Goal: Task Accomplishment & Management: Use online tool/utility

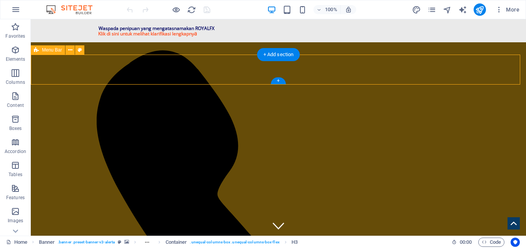
select select "header"
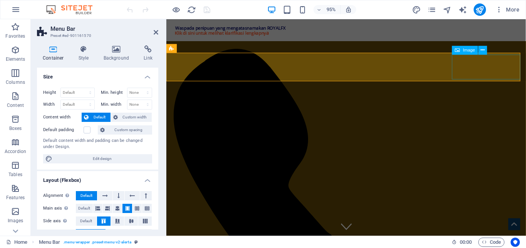
select select "px"
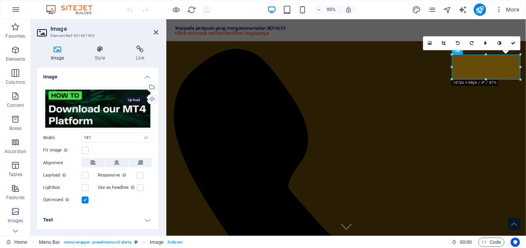
click at [150, 100] on div "Upload" at bounding box center [152, 100] width 12 height 12
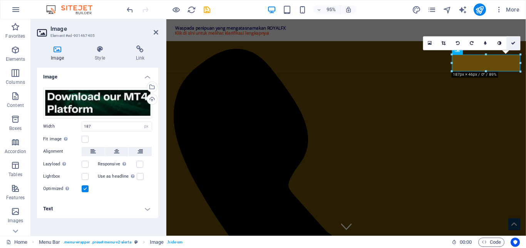
click at [513, 40] on link at bounding box center [513, 44] width 14 height 14
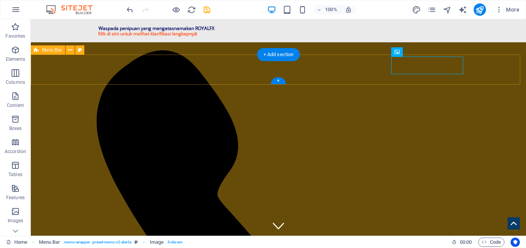
select select "header"
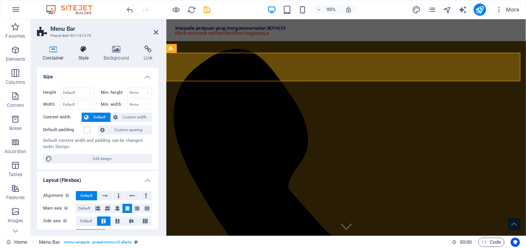
click at [78, 54] on h4 "Style" at bounding box center [85, 53] width 25 height 16
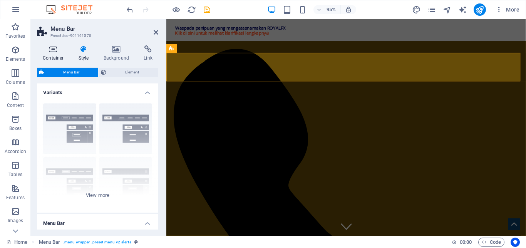
click at [53, 54] on h4 "Container" at bounding box center [55, 53] width 36 height 16
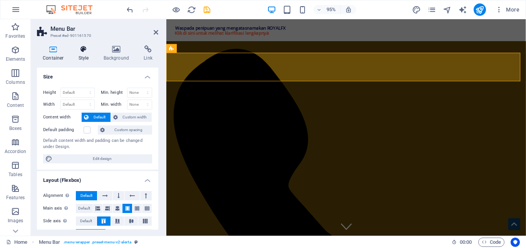
click at [89, 57] on h4 "Style" at bounding box center [85, 53] width 25 height 16
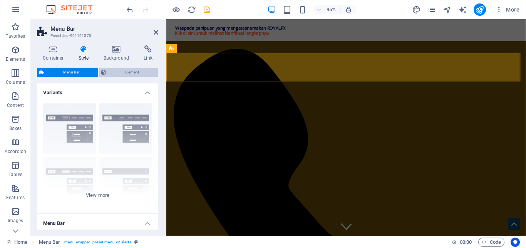
click at [134, 76] on span "Element" at bounding box center [132, 72] width 47 height 9
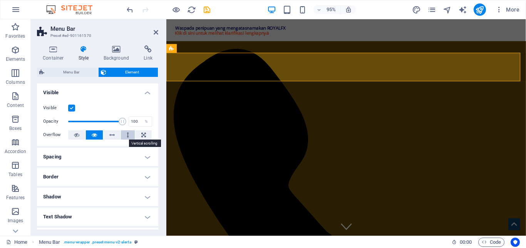
click at [122, 136] on button at bounding box center [128, 134] width 14 height 9
click at [116, 135] on button at bounding box center [111, 134] width 17 height 9
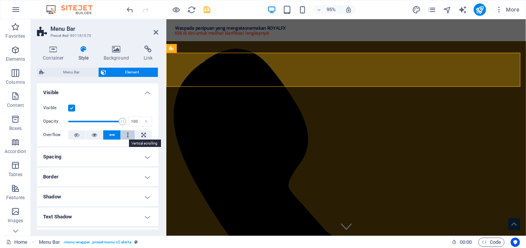
click at [124, 135] on button at bounding box center [128, 134] width 14 height 9
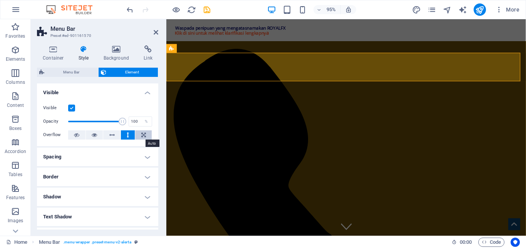
click at [142, 135] on icon at bounding box center [143, 134] width 5 height 9
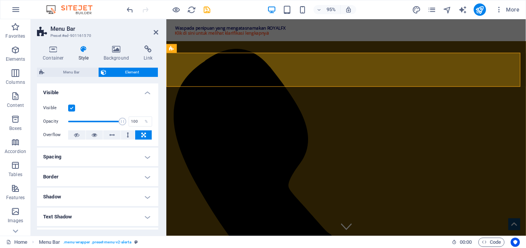
click at [142, 135] on icon at bounding box center [143, 134] width 5 height 9
click at [113, 135] on icon at bounding box center [111, 134] width 5 height 9
click at [93, 134] on icon at bounding box center [94, 134] width 5 height 9
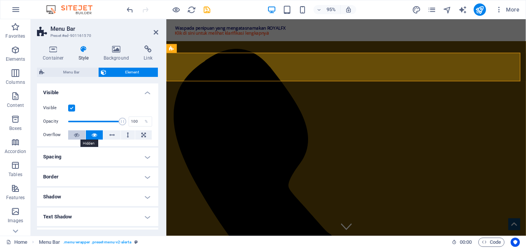
click at [79, 134] on icon at bounding box center [76, 134] width 5 height 9
click at [94, 158] on h4 "Spacing" at bounding box center [97, 157] width 121 height 18
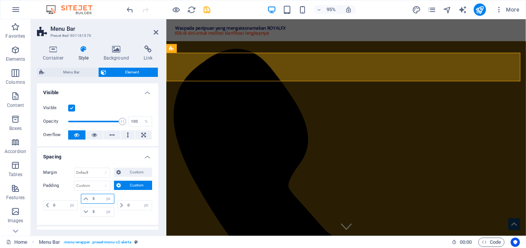
click at [98, 201] on input "5" at bounding box center [101, 198] width 23 height 9
type input "4"
click at [96, 209] on input "5" at bounding box center [101, 211] width 23 height 9
type input "4"
click at [95, 203] on input "4" at bounding box center [101, 198] width 23 height 9
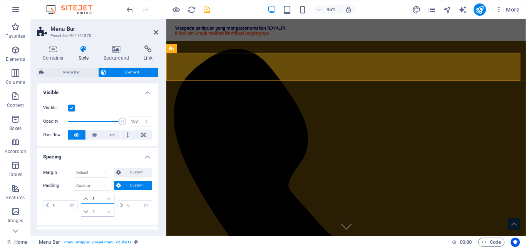
type input "3"
click at [95, 212] on input "4" at bounding box center [101, 211] width 23 height 9
type input "3"
click at [62, 202] on input "0" at bounding box center [64, 205] width 26 height 9
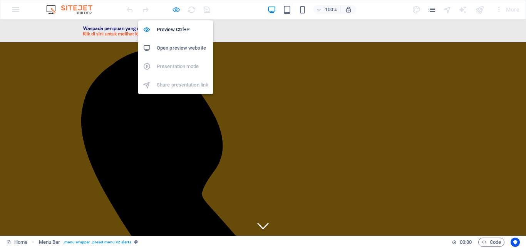
select select "px"
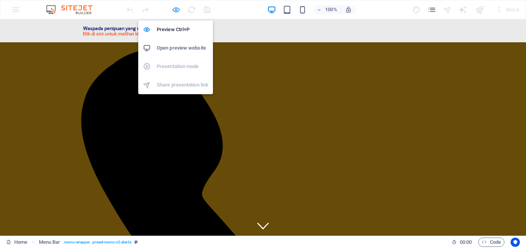
select select "px"
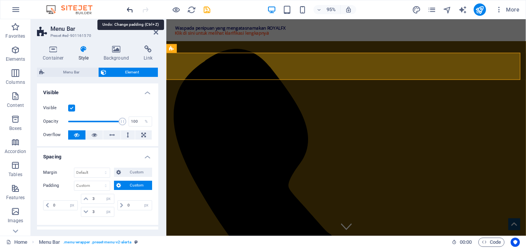
type input "4"
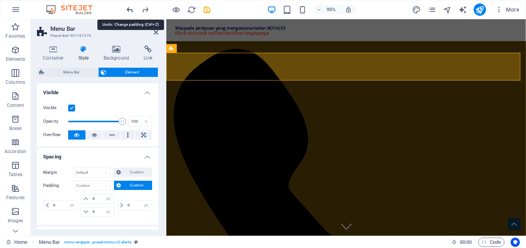
type input "5"
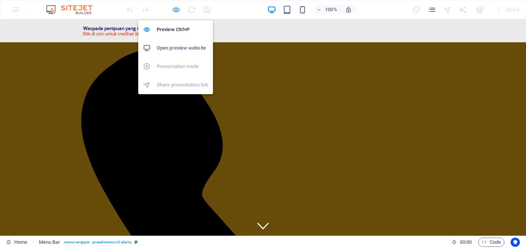
select select "px"
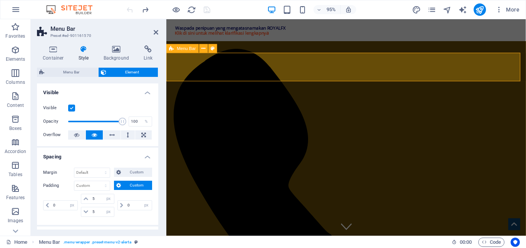
click at [99, 200] on input "5" at bounding box center [101, 198] width 23 height 9
type input "3"
click at [96, 212] on input "5" at bounding box center [101, 211] width 23 height 9
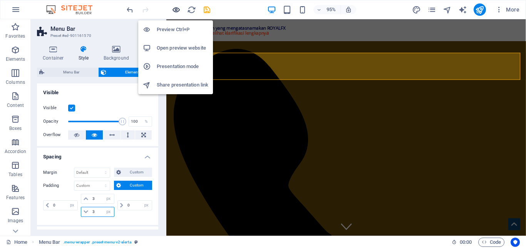
type input "3"
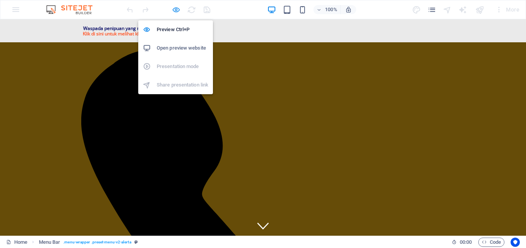
select select "px"
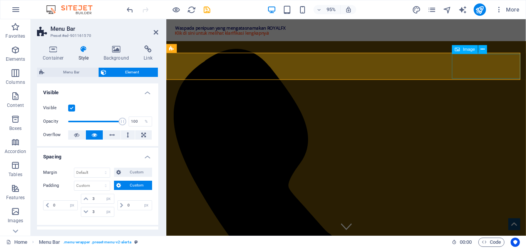
select select "px"
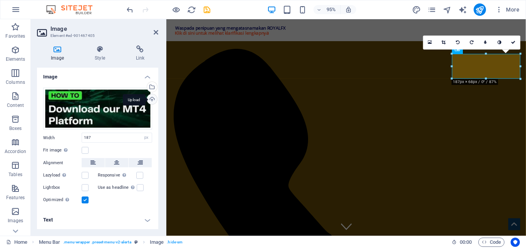
click at [151, 100] on div "Upload" at bounding box center [152, 100] width 12 height 12
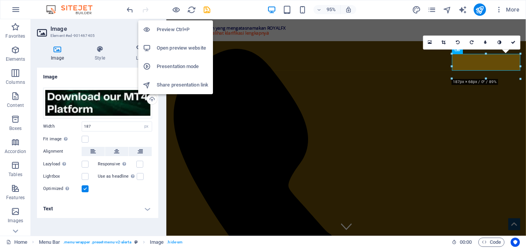
drag, startPoint x: 178, startPoint y: 10, endPoint x: 178, endPoint y: 22, distance: 11.9
click at [178, 22] on body "web.royalfx.co.id Home Favorites Elements Columns Content Boxes Accordion Table…" at bounding box center [263, 124] width 526 height 248
drag, startPoint x: 176, startPoint y: 25, endPoint x: 144, endPoint y: 48, distance: 39.2
click at [176, 25] on h6 "Preview Ctrl+P" at bounding box center [183, 29] width 52 height 9
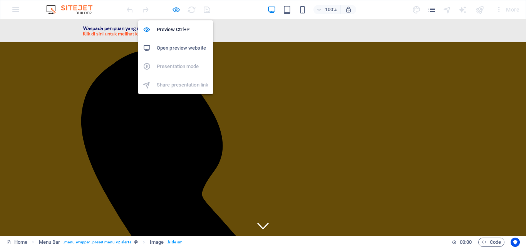
select select "px"
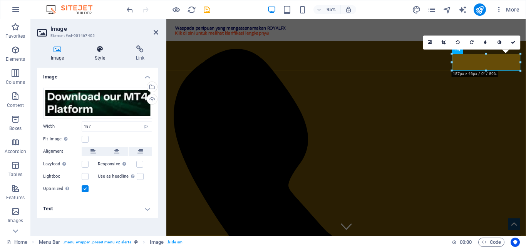
click at [100, 52] on icon at bounding box center [100, 49] width 38 height 8
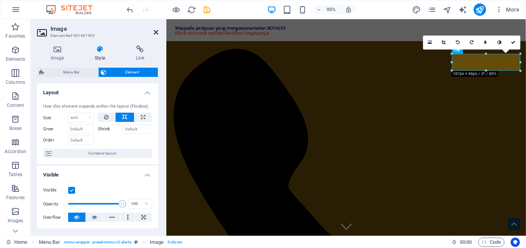
click at [157, 34] on icon at bounding box center [156, 32] width 5 height 6
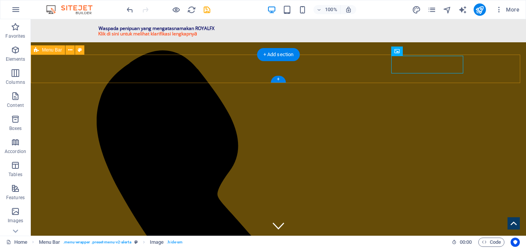
select select "px"
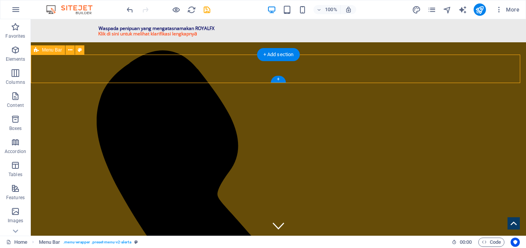
select select "px"
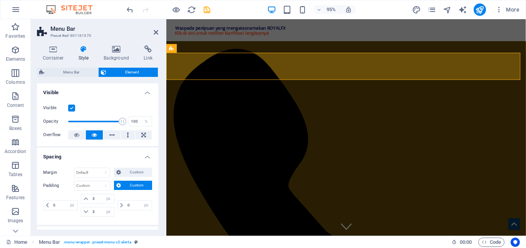
scroll to position [38, 0]
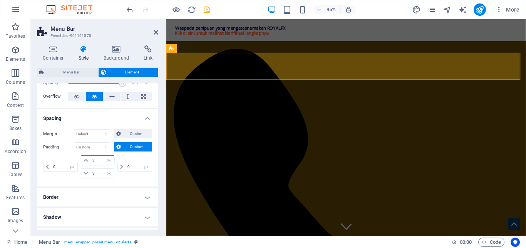
click at [97, 157] on input "3" at bounding box center [101, 160] width 23 height 9
type input "2"
click at [96, 172] on input "3" at bounding box center [101, 173] width 23 height 9
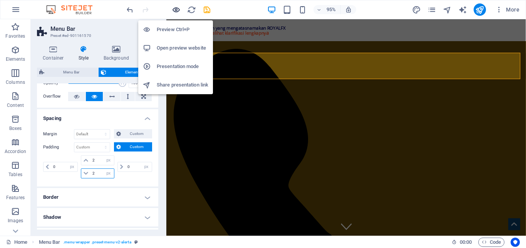
type input "2"
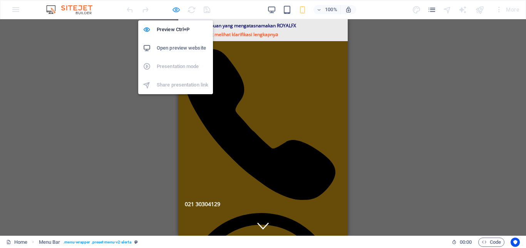
select select "px"
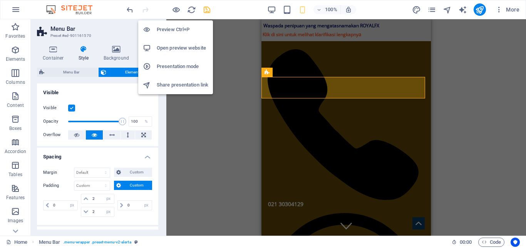
type input "0"
select select "px"
type input "0"
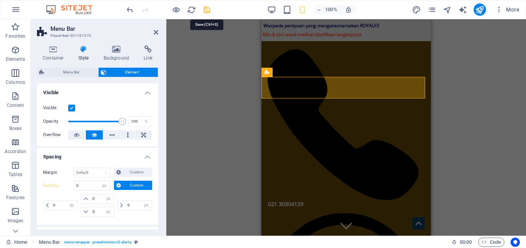
click at [0, 0] on icon "save" at bounding box center [0, 0] width 0 height 0
select select "px"
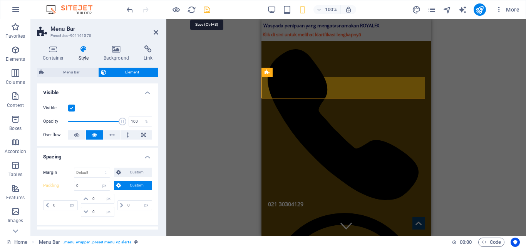
select select "px"
click at [156, 30] on icon at bounding box center [156, 32] width 5 height 6
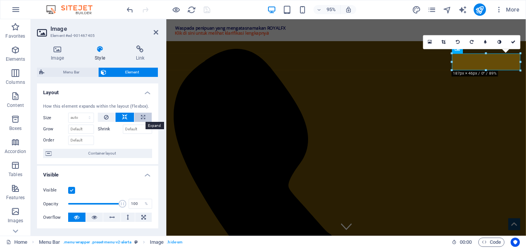
click at [141, 115] on icon at bounding box center [143, 117] width 4 height 9
type input "100"
select select "%"
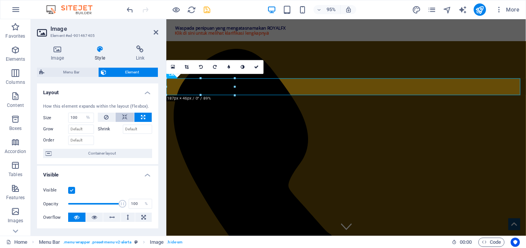
click at [126, 115] on icon at bounding box center [124, 117] width 5 height 9
select select "DISABLED_OPTION_VALUE"
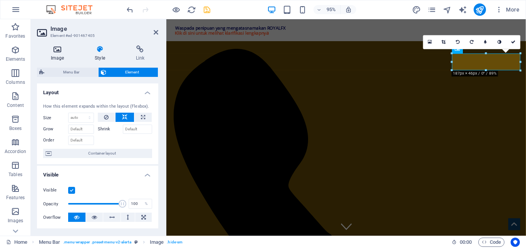
click at [54, 50] on icon at bounding box center [57, 49] width 41 height 8
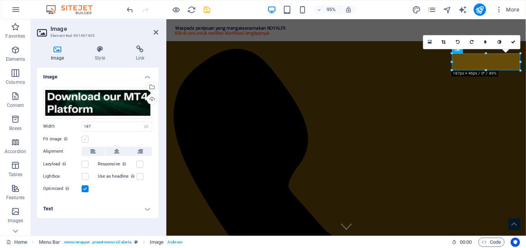
click at [84, 140] on label at bounding box center [85, 139] width 7 height 7
click at [0, 0] on input "Fit image Automatically fit image to a fixed width and height" at bounding box center [0, 0] width 0 height 0
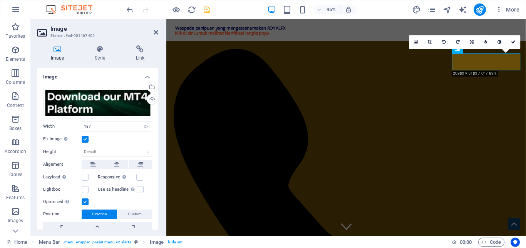
click at [84, 140] on label at bounding box center [85, 139] width 7 height 7
click at [0, 0] on input "Fit image Automatically fit image to a fixed width and height" at bounding box center [0, 0] width 0 height 0
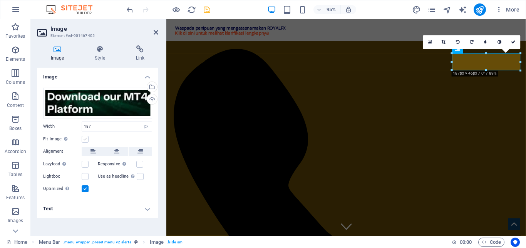
click at [84, 140] on label at bounding box center [85, 139] width 7 height 7
click at [0, 0] on input "Fit image Automatically fit image to a fixed width and height" at bounding box center [0, 0] width 0 height 0
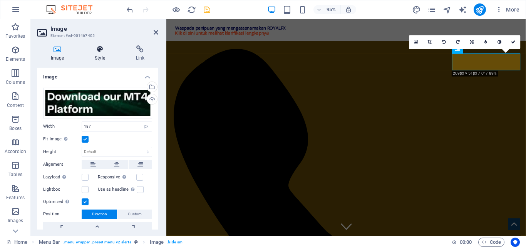
click at [102, 54] on h4 "Style" at bounding box center [101, 53] width 41 height 16
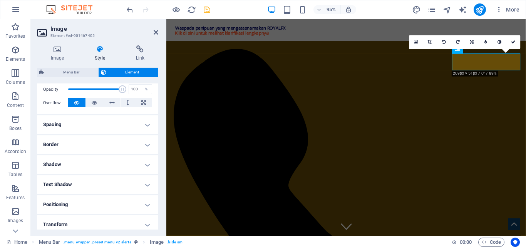
scroll to position [115, 0]
click at [101, 126] on h4 "Spacing" at bounding box center [97, 124] width 121 height 18
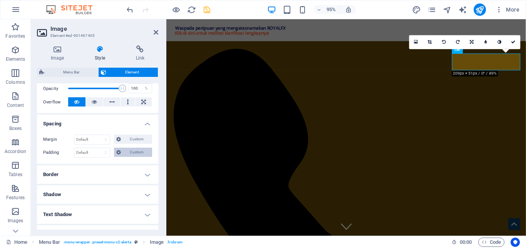
click at [119, 149] on icon at bounding box center [118, 152] width 5 height 9
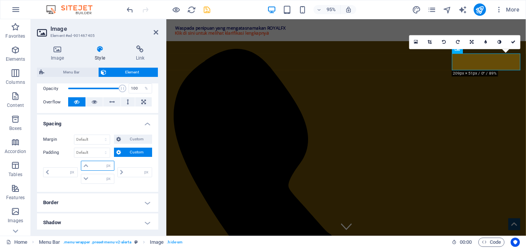
click at [100, 167] on input "number" at bounding box center [101, 165] width 23 height 9
type input "3"
type input "0"
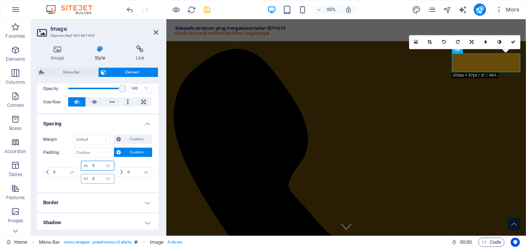
type input "5"
click at [96, 180] on input "0" at bounding box center [101, 178] width 23 height 9
type input "5"
click at [159, 34] on aside "Image Element #ed-901467405 Image Style Link Image Drag files here, click to ch…" at bounding box center [98, 127] width 135 height 217
click at [156, 33] on icon at bounding box center [156, 32] width 5 height 6
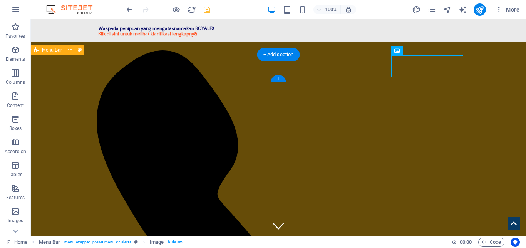
select select "px"
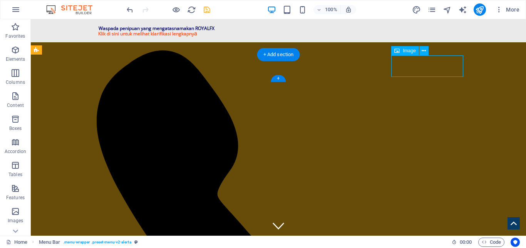
select select "px"
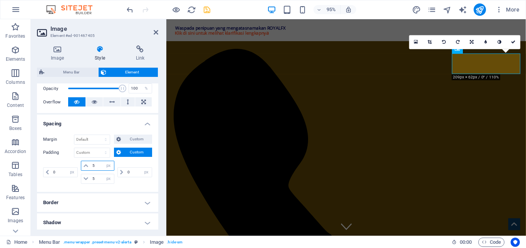
click at [94, 164] on input "5" at bounding box center [101, 165] width 23 height 9
type input "10"
click at [95, 181] on input "5" at bounding box center [101, 178] width 23 height 9
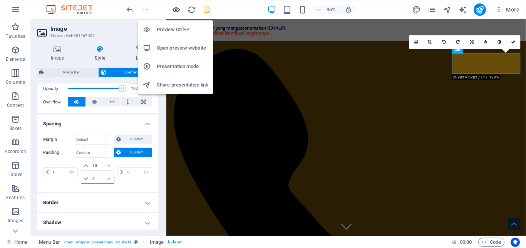
type input "0"
drag, startPoint x: 175, startPoint y: 12, endPoint x: 173, endPoint y: 32, distance: 20.1
click at [173, 32] on body "web.royalfx.co.id Home Favorites Elements Columns Content Boxes Accordion Table…" at bounding box center [263, 124] width 526 height 248
click at [174, 32] on h6 "Preview Ctrl+P" at bounding box center [183, 29] width 52 height 9
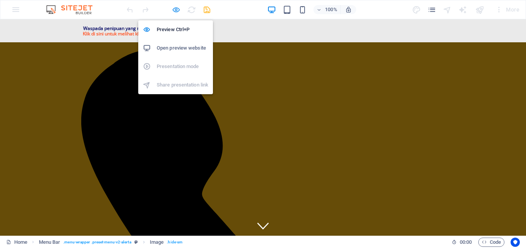
select select "px"
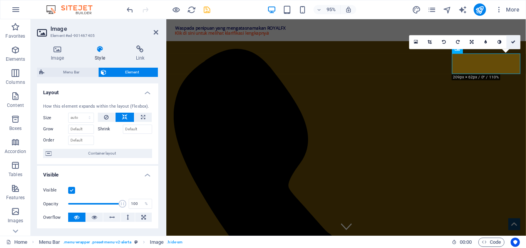
click at [515, 42] on icon at bounding box center [513, 42] width 5 height 4
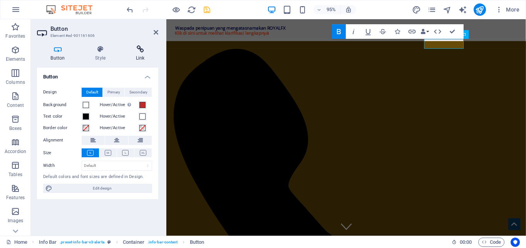
click at [141, 56] on h4 "Link" at bounding box center [140, 53] width 36 height 16
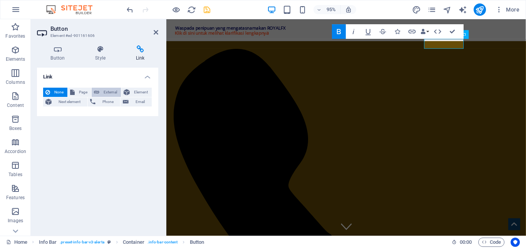
click at [111, 89] on span "External" at bounding box center [110, 92] width 17 height 9
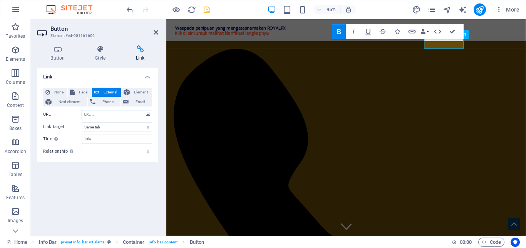
select select "blank"
paste input "https://members.royalfx.co.id/login"
type input "https://members.royalfx.co.id/login"
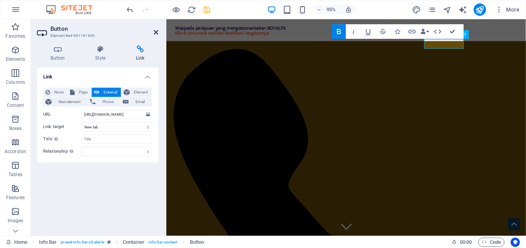
click at [156, 32] on icon at bounding box center [156, 32] width 5 height 6
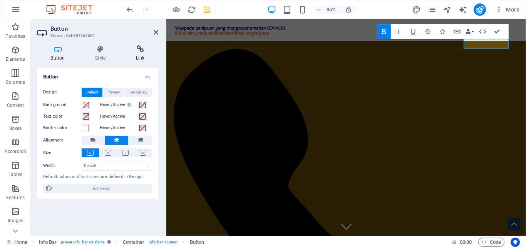
click at [143, 50] on icon at bounding box center [140, 49] width 36 height 8
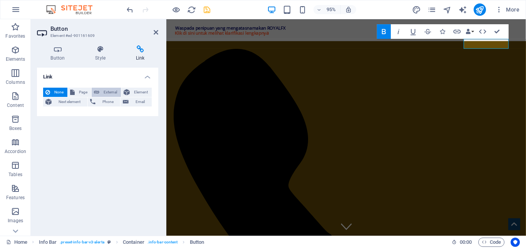
click at [112, 92] on span "External" at bounding box center [110, 92] width 17 height 9
select select "blank"
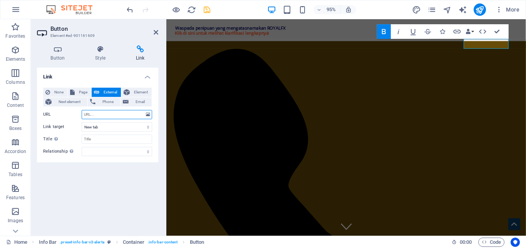
paste input "https://cabinet.royalfx.co.id/register"
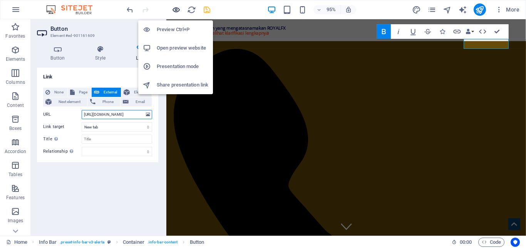
type input "https://cabinet.royalfx.co.id/register"
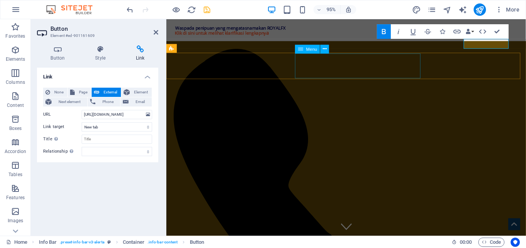
select select
select select "1"
select select
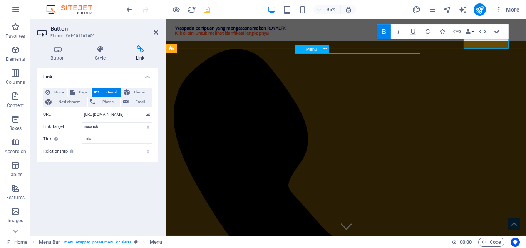
select select "2"
select select
select select "3"
select select
select select "4"
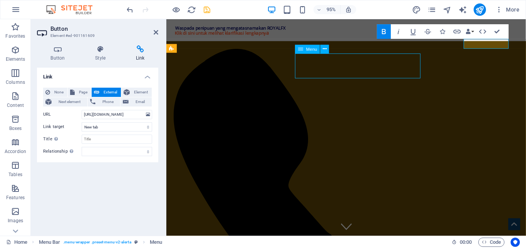
select select
select select "5"
select select
select select "6"
select select
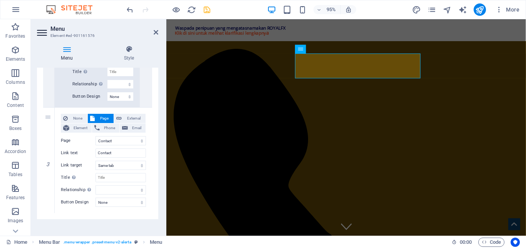
scroll to position [712, 0]
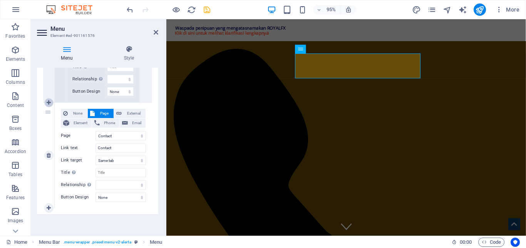
click at [49, 102] on icon at bounding box center [49, 102] width 4 height 5
select select
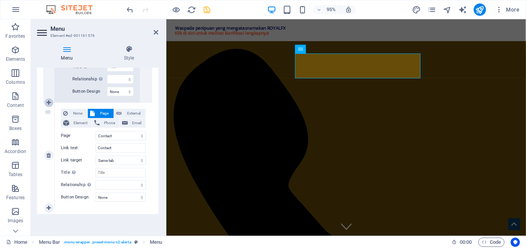
select select
select select "6"
select select
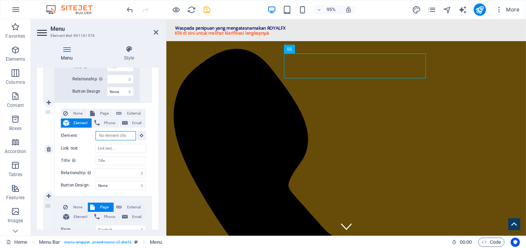
click at [114, 138] on input "Element" at bounding box center [115, 135] width 40 height 9
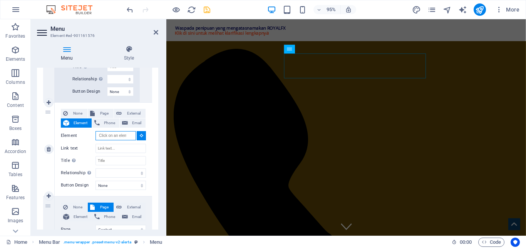
click at [125, 135] on input "Element" at bounding box center [115, 135] width 40 height 9
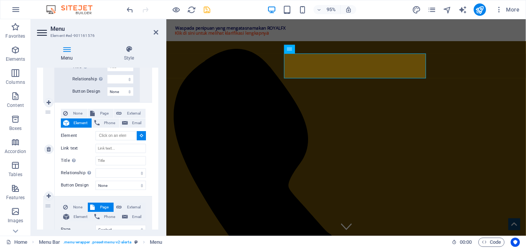
click at [140, 135] on icon at bounding box center [141, 136] width 3 height 4
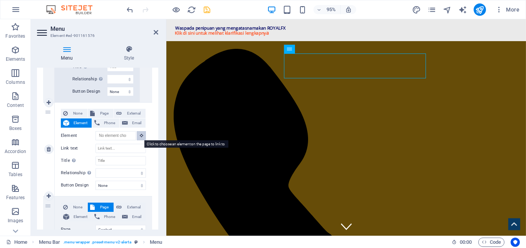
click at [137, 135] on button at bounding box center [141, 135] width 9 height 9
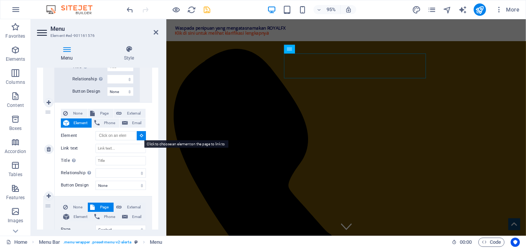
click at [137, 135] on button at bounding box center [141, 135] width 9 height 9
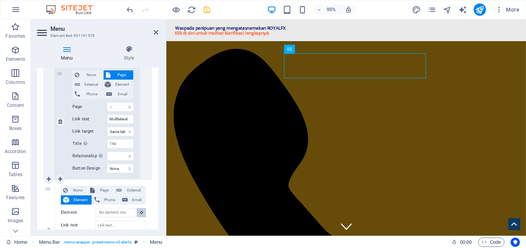
scroll to position [673, 0]
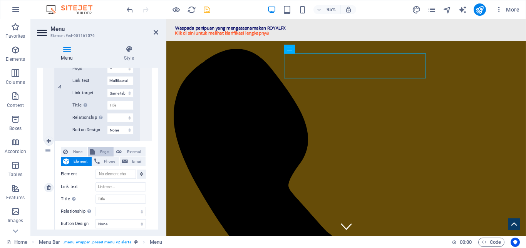
click at [106, 152] on span "Page" at bounding box center [104, 151] width 14 height 9
select select
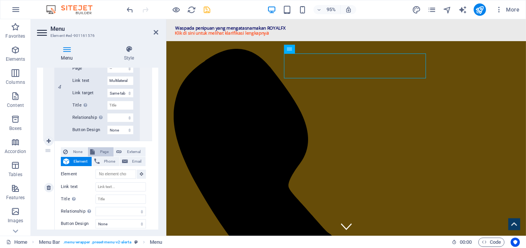
select select
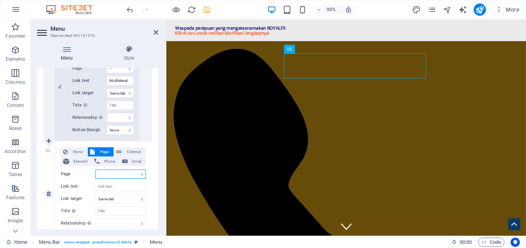
click at [139, 173] on select "Home Produk -- Forex -- Loco London -- Crude Oil -- Multilateral Contact Legal …" at bounding box center [120, 174] width 50 height 9
select select "7"
click at [95, 170] on select "Home Produk -- Forex -- Loco London -- Crude Oil -- Multilateral Contact Legal …" at bounding box center [120, 174] width 50 height 9
select select
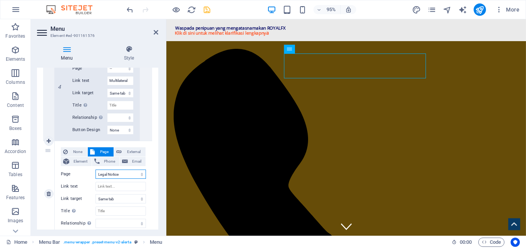
select select
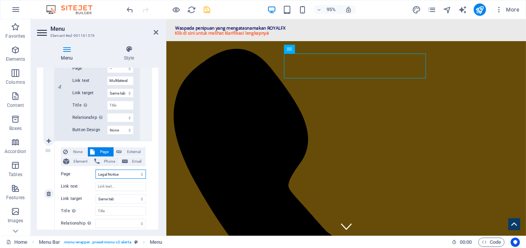
select select
click at [127, 184] on input "Link text" at bounding box center [120, 186] width 50 height 9
select select
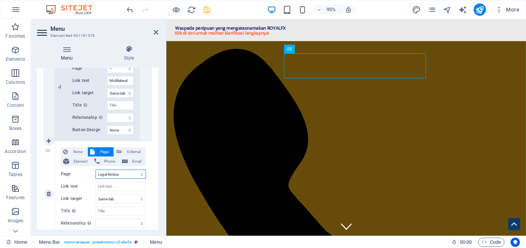
select select
type input "Legal Notice"
select select
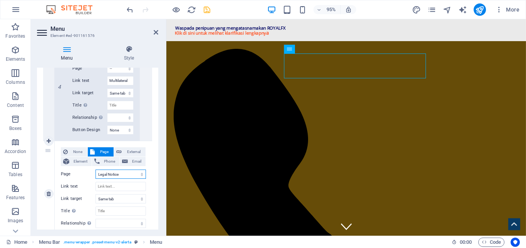
select select
click at [126, 177] on select "Home Produk -- Forex -- Loco London -- Crude Oil -- Multilateral Contact Legal …" at bounding box center [120, 174] width 50 height 9
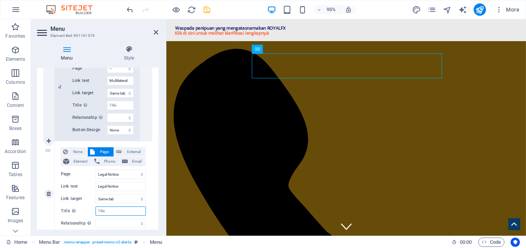
click at [113, 212] on input "Title Additional link description, should not be the same as the link text. The…" at bounding box center [120, 211] width 50 height 9
type input "Berita"
select select
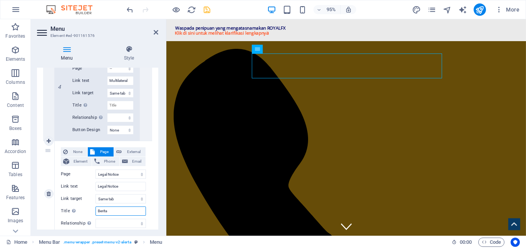
select select
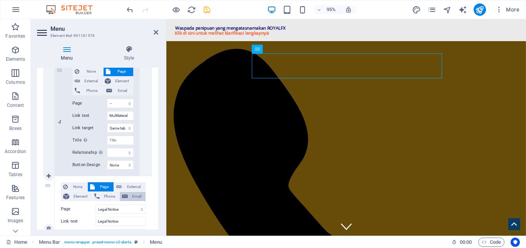
scroll to position [635, 0]
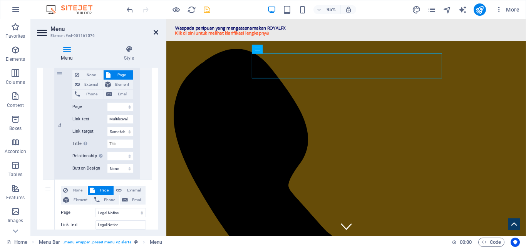
type input "Berita"
click at [155, 32] on icon at bounding box center [156, 32] width 5 height 6
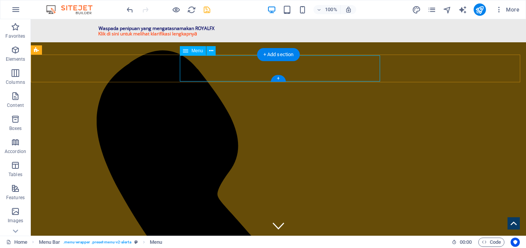
select select
select select "1"
select select
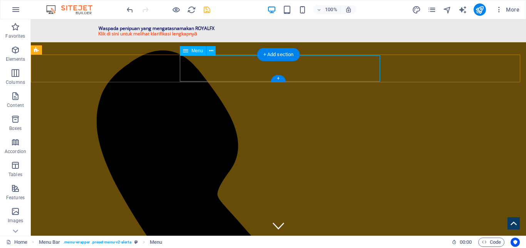
select select "2"
select select
select select "3"
select select
select select "4"
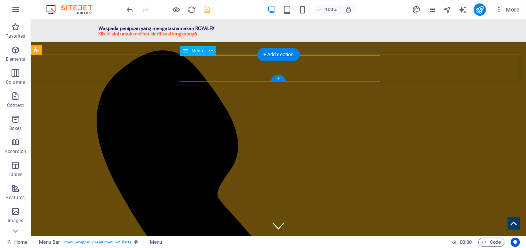
select select
select select "5"
select select
select select "7"
select select
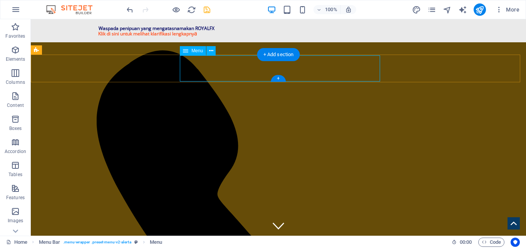
select select "6"
select select
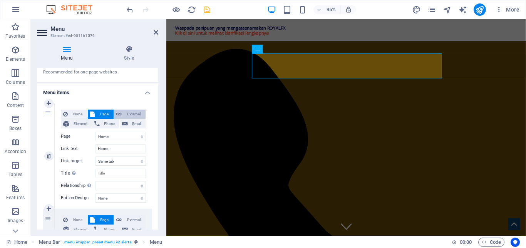
scroll to position [0, 0]
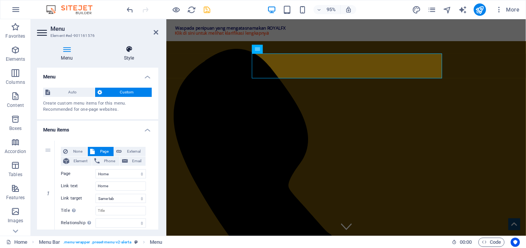
click at [121, 56] on h4 "Style" at bounding box center [129, 53] width 59 height 16
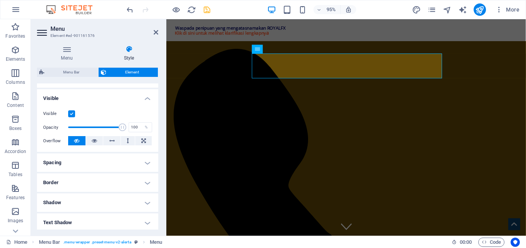
scroll to position [77, 0]
click at [122, 165] on h4 "Spacing" at bounding box center [97, 162] width 121 height 18
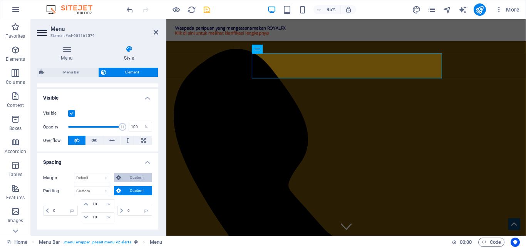
click at [127, 176] on span "Custom" at bounding box center [136, 177] width 27 height 9
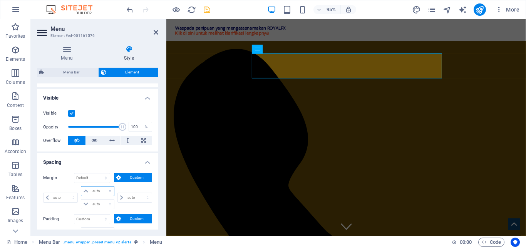
click at [105, 194] on select "auto px % rem vw vh" at bounding box center [97, 191] width 32 height 9
select select "px"
click at [102, 187] on select "auto px % rem vw vh" at bounding box center [97, 191] width 32 height 9
type input "0"
select select "px"
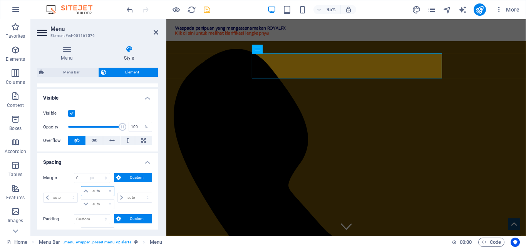
type input "0"
select select "px"
type input "0"
select select "px"
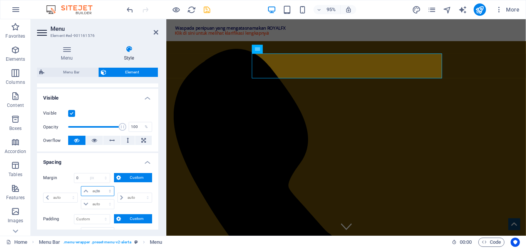
type input "0"
select select "px"
click at [99, 189] on input "0" at bounding box center [101, 191] width 23 height 9
click at [57, 199] on input "0" at bounding box center [64, 197] width 26 height 9
type input "5"
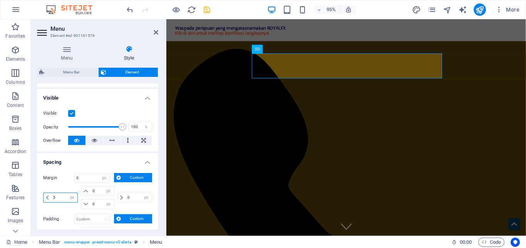
select select "DISABLED_OPTION_VALUE"
type input "0"
select select "px"
click at [62, 54] on h4 "Menu" at bounding box center [68, 53] width 63 height 16
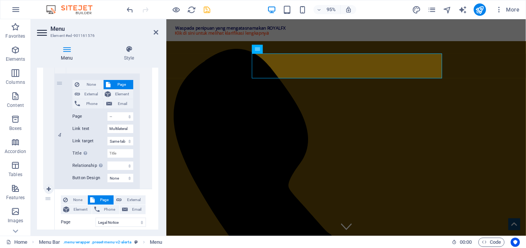
scroll to position [471, 0]
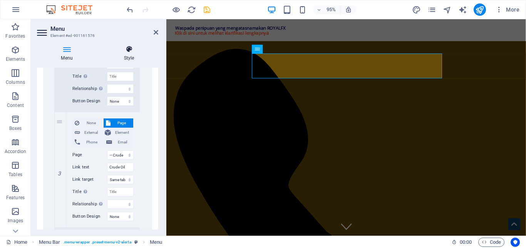
click at [124, 54] on h4 "Style" at bounding box center [129, 53] width 59 height 16
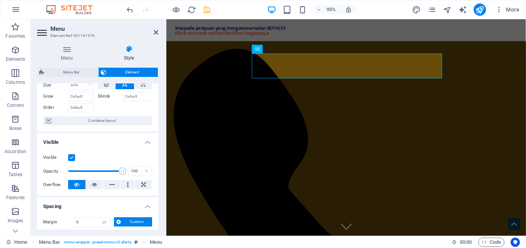
scroll to position [0, 0]
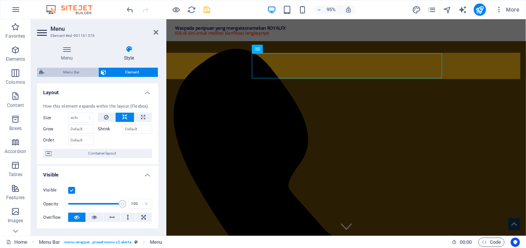
click at [65, 76] on span "Menu Bar" at bounding box center [71, 72] width 49 height 9
select select "rem"
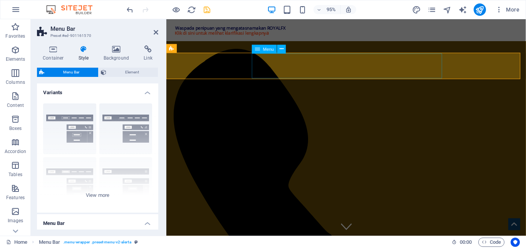
select select "px"
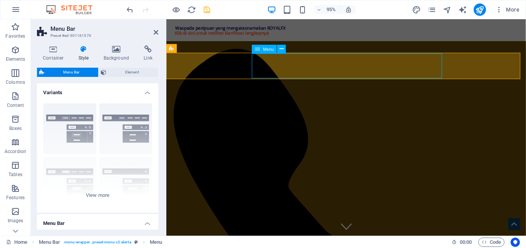
select select "px"
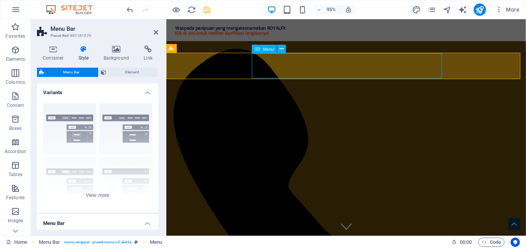
select select "px"
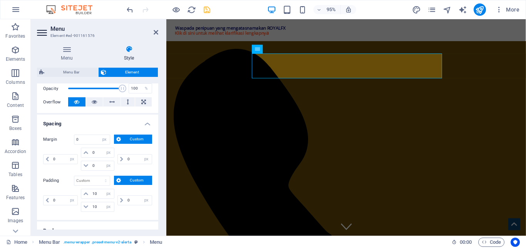
scroll to position [38, 0]
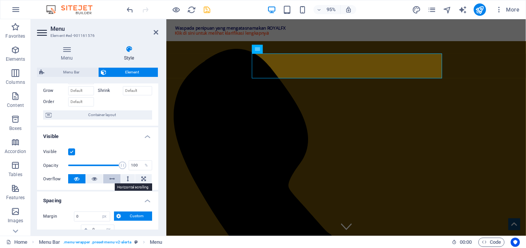
click at [112, 177] on icon at bounding box center [111, 178] width 5 height 9
click at [123, 178] on button at bounding box center [128, 178] width 14 height 9
click at [137, 179] on button at bounding box center [143, 178] width 17 height 9
click at [109, 178] on icon at bounding box center [111, 178] width 5 height 9
click at [93, 179] on icon at bounding box center [94, 178] width 5 height 9
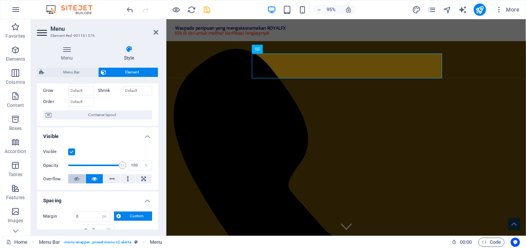
click at [75, 181] on icon at bounding box center [76, 178] width 5 height 9
click at [97, 180] on button at bounding box center [94, 178] width 17 height 9
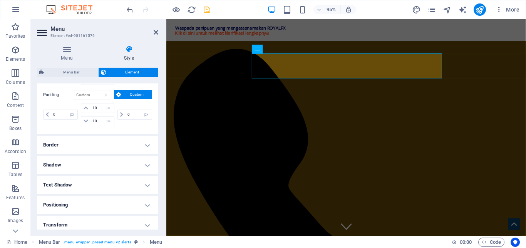
scroll to position [189, 0]
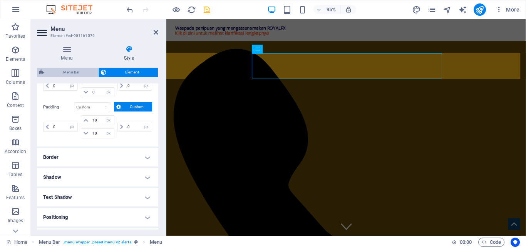
click at [79, 72] on span "Menu Bar" at bounding box center [71, 72] width 49 height 9
select select "rem"
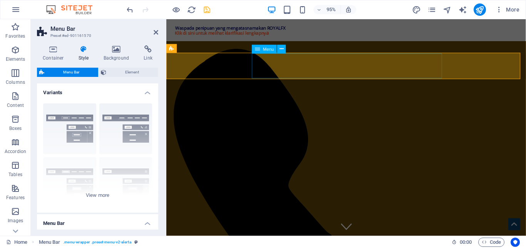
select select "px"
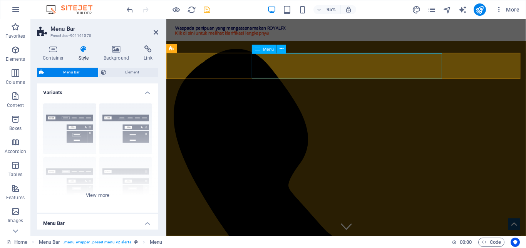
select select "px"
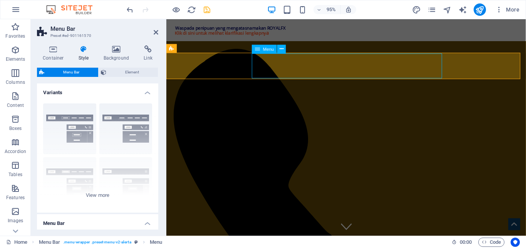
select select "px"
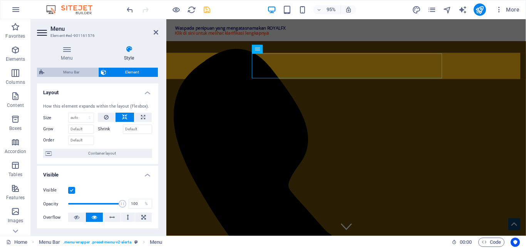
click at [72, 76] on span "Menu Bar" at bounding box center [71, 72] width 49 height 9
select select "rem"
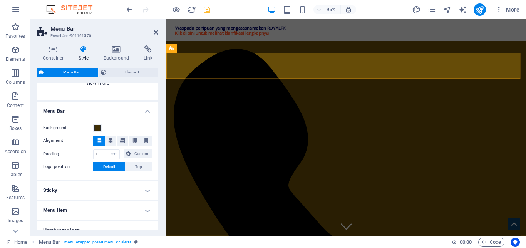
scroll to position [115, 0]
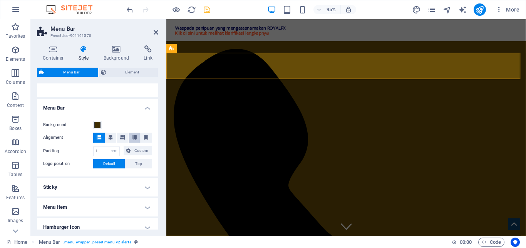
click at [135, 137] on button at bounding box center [135, 138] width 12 height 10
click at [147, 137] on icon at bounding box center [146, 137] width 5 height 5
click at [96, 137] on button at bounding box center [99, 138] width 12 height 10
click at [101, 150] on input "1" at bounding box center [107, 151] width 26 height 9
type input "0"
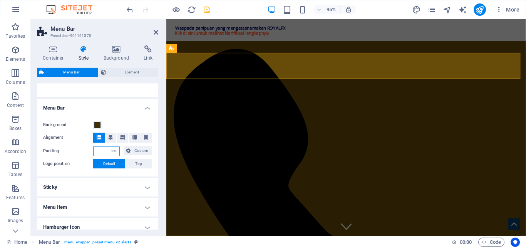
type input "1"
click at [131, 181] on h4 "Sticky" at bounding box center [97, 187] width 121 height 18
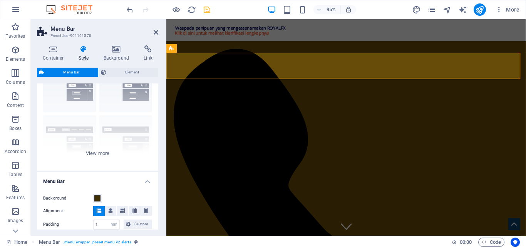
scroll to position [80, 0]
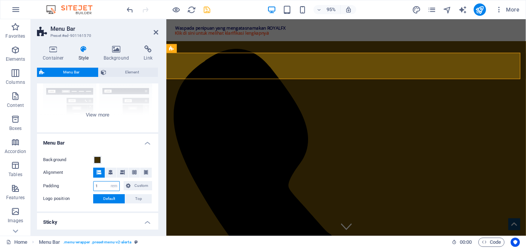
click at [97, 190] on input "1" at bounding box center [107, 186] width 26 height 9
type input "2"
click at [96, 189] on input "2" at bounding box center [107, 186] width 26 height 9
click at [98, 189] on input "2" at bounding box center [107, 186] width 26 height 9
type input "0"
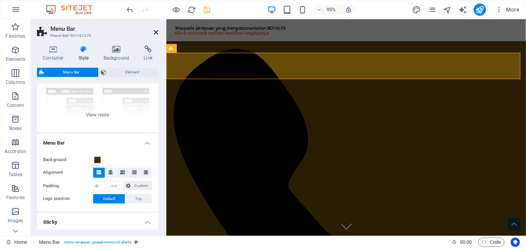
click at [156, 34] on icon at bounding box center [156, 32] width 5 height 6
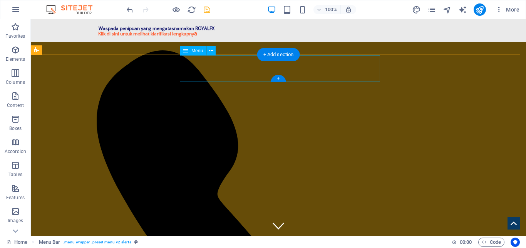
select select "px"
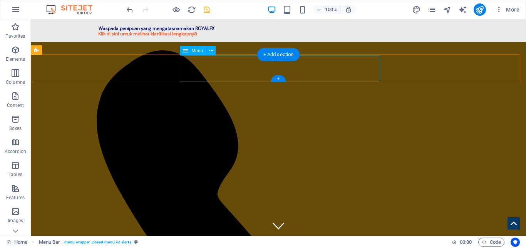
select select "px"
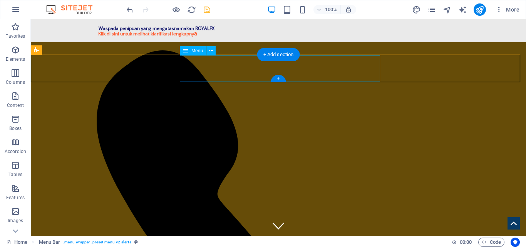
select select "px"
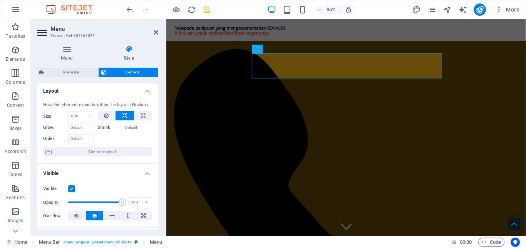
scroll to position [0, 0]
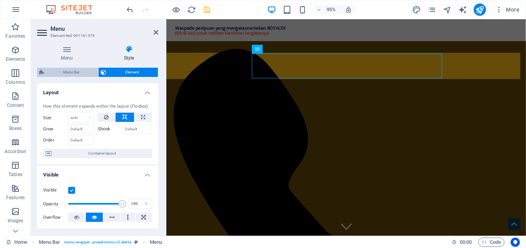
click at [73, 76] on span "Menu Bar" at bounding box center [71, 72] width 49 height 9
select select "rem"
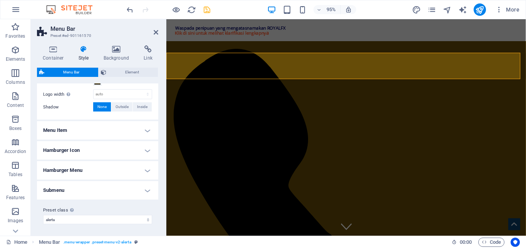
scroll to position [273, 0]
click at [97, 132] on h4 "Menu Item" at bounding box center [97, 129] width 121 height 18
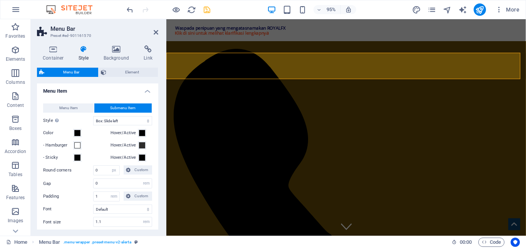
scroll to position [350, 0]
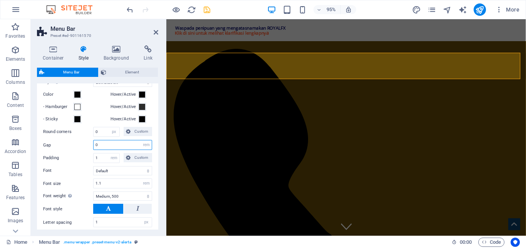
click at [136, 144] on input "0" at bounding box center [123, 145] width 58 height 9
click at [145, 146] on select "px rem % vh vw" at bounding box center [146, 145] width 11 height 9
click at [141, 141] on select "px rem % vh vw" at bounding box center [146, 145] width 11 height 9
click at [103, 147] on input "0" at bounding box center [123, 145] width 58 height 9
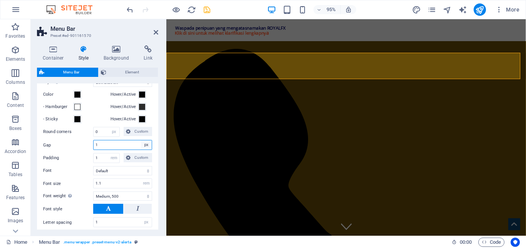
click at [144, 146] on select "px rem % vh vw" at bounding box center [146, 145] width 11 height 9
click at [141, 141] on select "px rem % vh vw" at bounding box center [146, 145] width 11 height 9
click at [118, 144] on input "0.0625" at bounding box center [123, 145] width 58 height 9
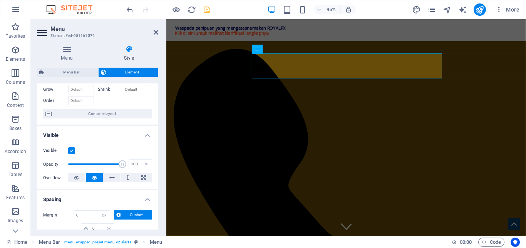
scroll to position [0, 0]
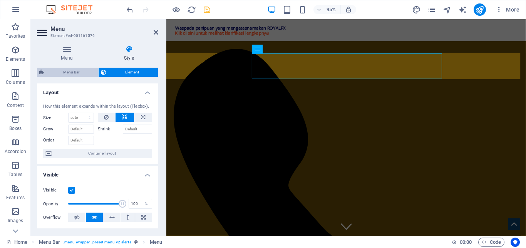
click at [76, 74] on span "Menu Bar" at bounding box center [71, 72] width 49 height 9
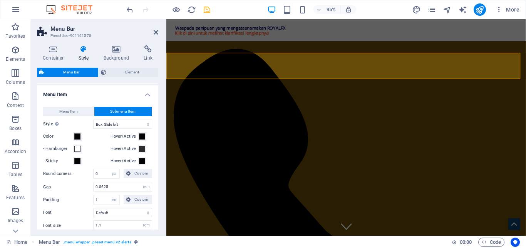
scroll to position [346, 0]
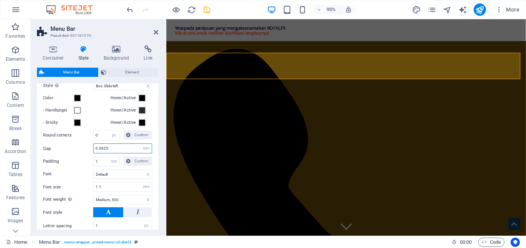
click at [119, 147] on input "0.0625" at bounding box center [123, 148] width 58 height 9
click at [155, 137] on div "Menu Item Submenu Item Style Switch to preview mode and move the mouse over men…" at bounding box center [97, 163] width 124 height 205
click at [129, 184] on input "1.1" at bounding box center [123, 186] width 58 height 9
click at [129, 184] on input "1" at bounding box center [123, 186] width 58 height 9
click at [130, 198] on select "Thin, 100 Extra-light, 200 Light, 300 Regular, 400 Medium, 500 Semi-bold, 600 B…" at bounding box center [122, 199] width 59 height 9
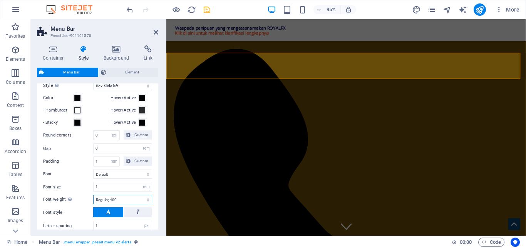
click at [93, 195] on select "Thin, 100 Extra-light, 200 Light, 300 Regular, 400 Medium, 500 Semi-bold, 600 B…" at bounding box center [122, 199] width 59 height 9
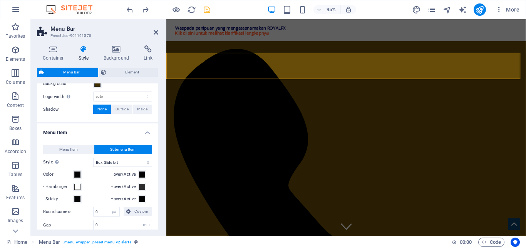
scroll to position [269, 0]
click at [73, 149] on span "Menu Item" at bounding box center [68, 150] width 18 height 9
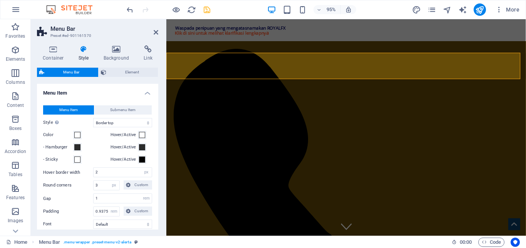
scroll to position [346, 0]
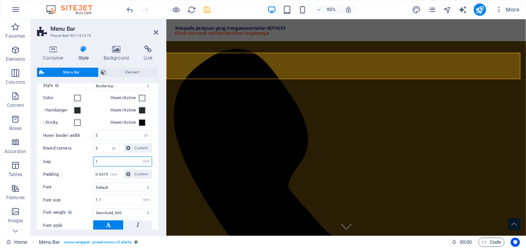
click at [99, 164] on input "1" at bounding box center [123, 161] width 58 height 9
click at [120, 199] on input "1.1" at bounding box center [123, 200] width 58 height 9
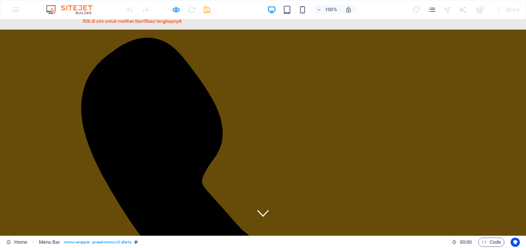
scroll to position [0, 0]
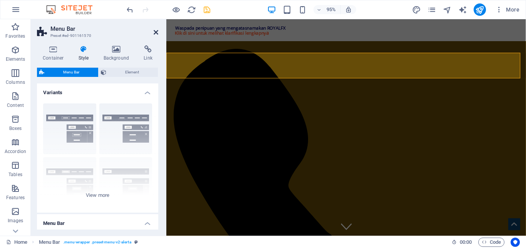
click at [154, 34] on icon at bounding box center [156, 32] width 5 height 6
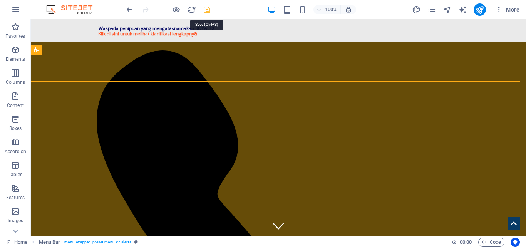
click at [206, 8] on icon "save" at bounding box center [206, 9] width 9 height 9
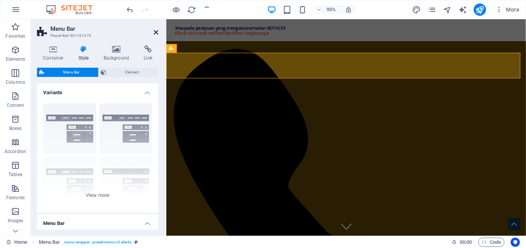
click at [155, 32] on icon at bounding box center [156, 32] width 5 height 6
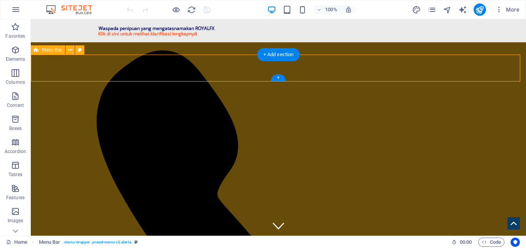
select select "header"
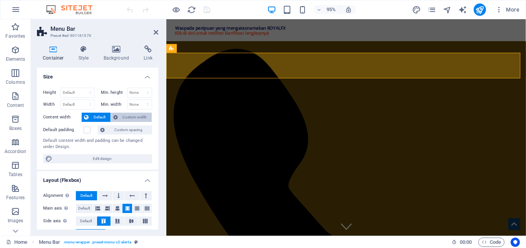
click at [141, 116] on span "Custom width" at bounding box center [135, 117] width 30 height 9
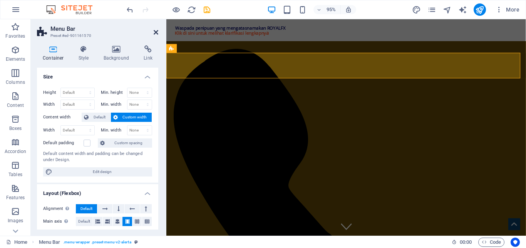
click at [155, 35] on icon at bounding box center [156, 32] width 5 height 6
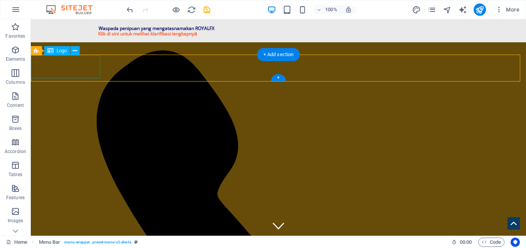
select select "px"
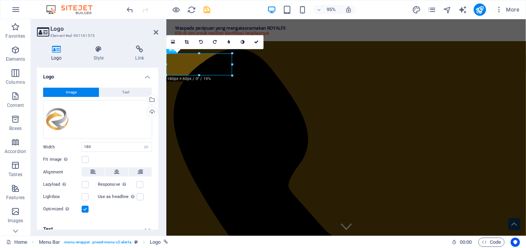
scroll to position [8, 0]
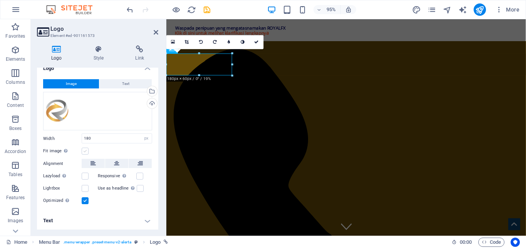
click at [87, 151] on label at bounding box center [85, 151] width 7 height 7
click at [0, 0] on input "Fit image Automatically fit image to a fixed width and height" at bounding box center [0, 0] width 0 height 0
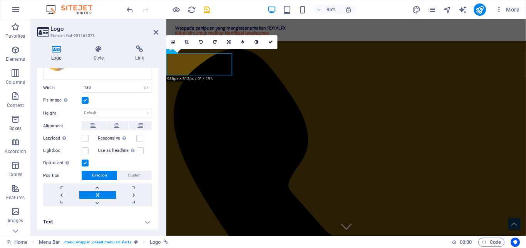
scroll to position [60, 0]
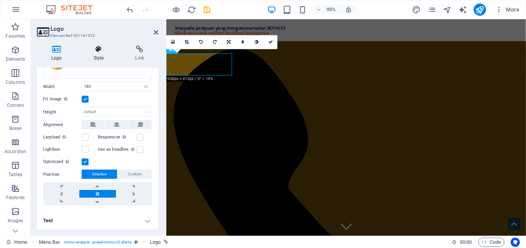
click at [101, 58] on h4 "Style" at bounding box center [100, 53] width 42 height 16
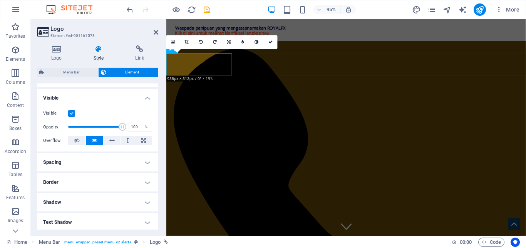
scroll to position [115, 0]
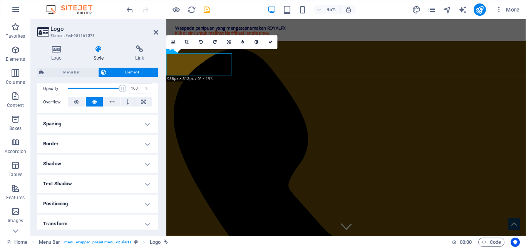
click at [129, 126] on h4 "Spacing" at bounding box center [97, 124] width 121 height 18
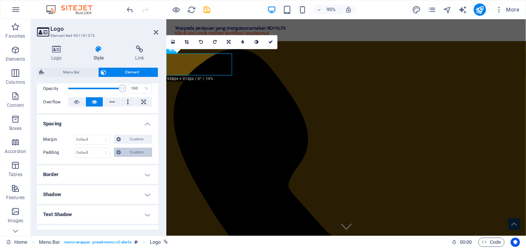
click at [141, 150] on span "Custom" at bounding box center [136, 152] width 27 height 9
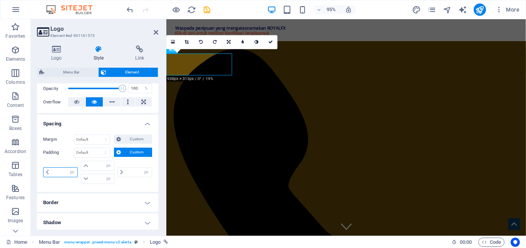
click at [62, 171] on input "number" at bounding box center [64, 172] width 26 height 9
type input "10"
type input "0"
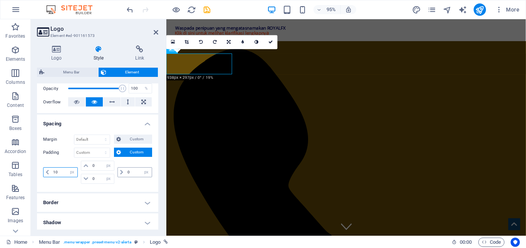
type input "10"
click at [132, 172] on input "0" at bounding box center [138, 172] width 26 height 9
type input "10"
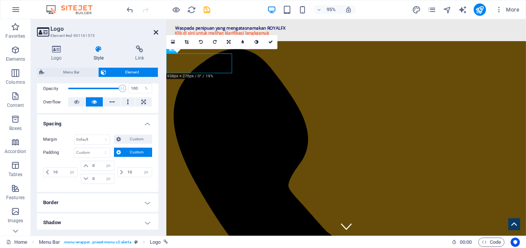
click at [154, 32] on icon at bounding box center [156, 32] width 5 height 6
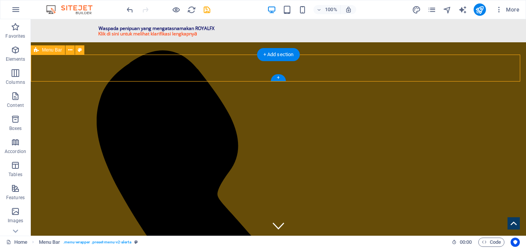
select select "header"
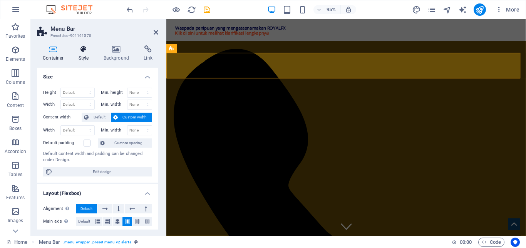
click at [92, 54] on h4 "Style" at bounding box center [85, 53] width 25 height 16
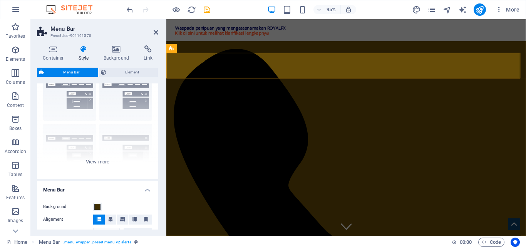
scroll to position [0, 0]
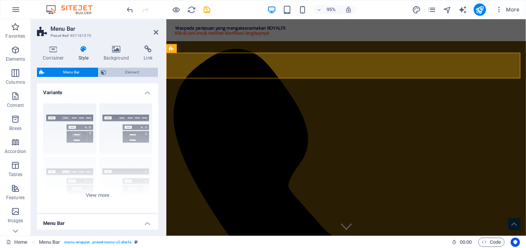
click at [134, 74] on span "Element" at bounding box center [132, 72] width 47 height 9
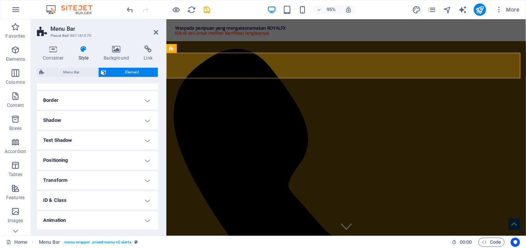
scroll to position [77, 0]
click at [133, 104] on h4 "Border" at bounding box center [97, 100] width 121 height 18
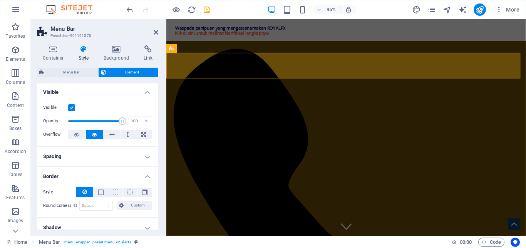
scroll to position [0, 0]
click at [59, 57] on h4 "Container" at bounding box center [55, 53] width 36 height 16
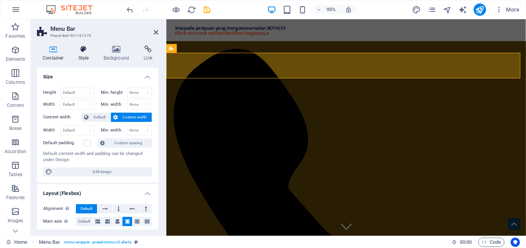
click at [89, 53] on icon at bounding box center [84, 49] width 22 height 8
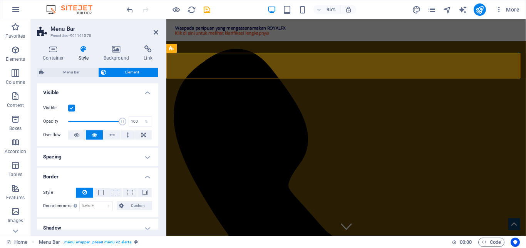
click at [148, 155] on h4 "Spacing" at bounding box center [97, 157] width 121 height 18
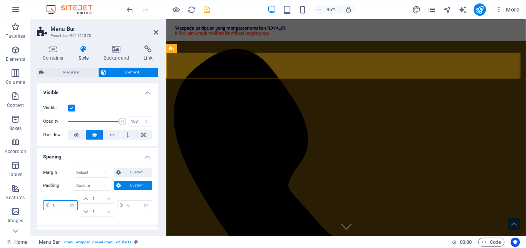
click at [63, 204] on input "0" at bounding box center [64, 205] width 26 height 9
type input "5"
click at [128, 204] on input "0" at bounding box center [138, 205] width 26 height 9
type input "5"
click at [67, 206] on select "px rem % vh vw" at bounding box center [72, 205] width 11 height 9
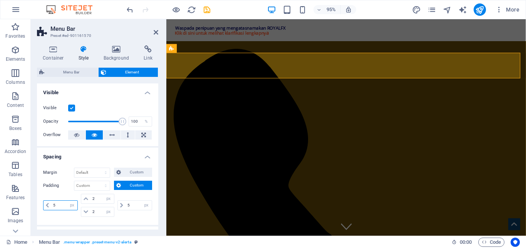
click at [63, 204] on input "5" at bounding box center [64, 205] width 26 height 9
type input "10"
click at [128, 204] on input "5" at bounding box center [138, 205] width 26 height 9
type input "10"
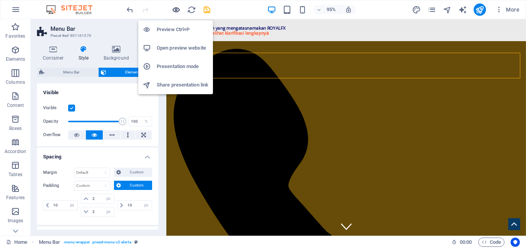
click at [0, 0] on icon "button" at bounding box center [0, 0] width 0 height 0
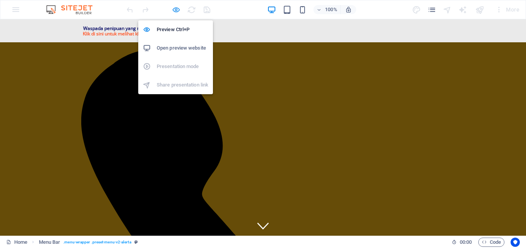
click at [0, 0] on icon "button" at bounding box center [0, 0] width 0 height 0
select select "px"
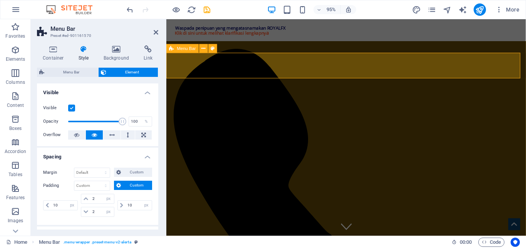
click at [61, 202] on input "10" at bounding box center [64, 205] width 26 height 9
click at [54, 206] on input "10" at bounding box center [64, 205] width 26 height 9
click at [57, 206] on input "10" at bounding box center [64, 205] width 26 height 9
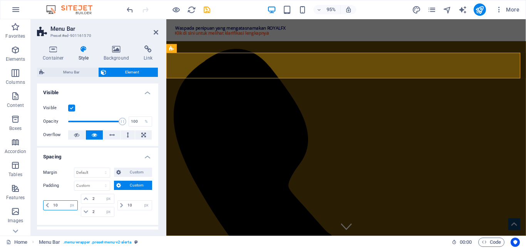
type input "1"
type input "25"
click at [134, 203] on input "10" at bounding box center [138, 205] width 26 height 9
type input "1"
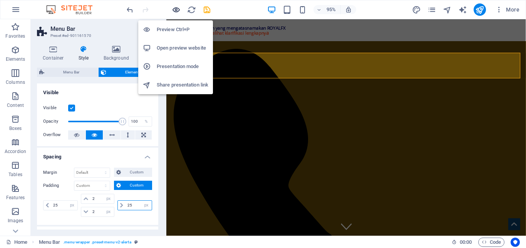
type input "25"
drag, startPoint x: 174, startPoint y: 12, endPoint x: 174, endPoint y: 27, distance: 15.0
click at [174, 27] on body "web.royalfx.co.id Home Favorites Elements Columns Content Boxes Accordion Table…" at bounding box center [263, 124] width 526 height 248
click at [174, 27] on h6 "Preview Ctrl+P" at bounding box center [183, 29] width 52 height 9
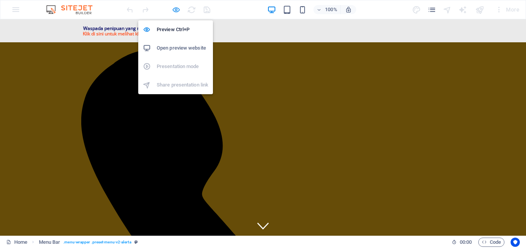
click at [0, 0] on icon "button" at bounding box center [0, 0] width 0 height 0
select select "px"
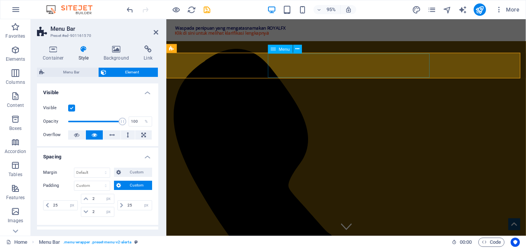
select select
select select "1"
select select
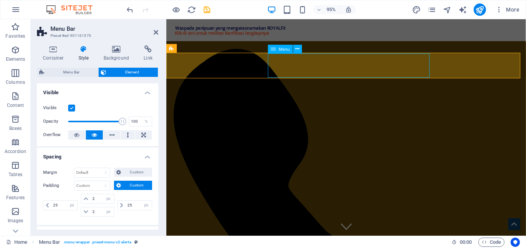
select select "2"
select select
select select "3"
select select
select select "4"
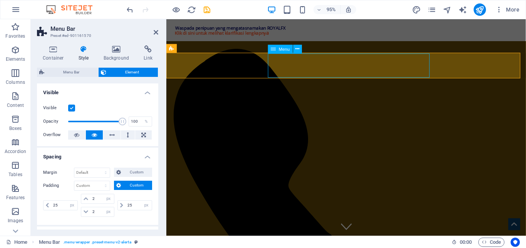
select select
select select "5"
select select
select select "7"
select select
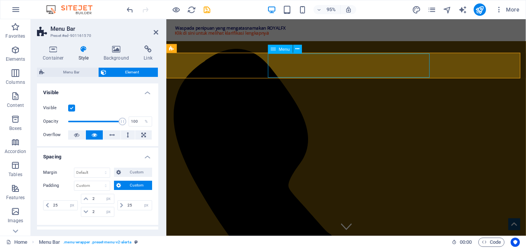
select select "6"
select select
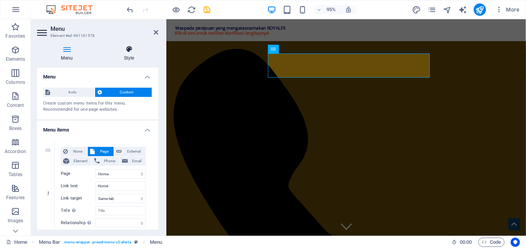
click at [127, 57] on h4 "Style" at bounding box center [129, 53] width 59 height 16
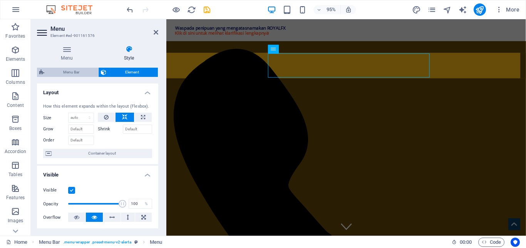
click at [77, 73] on span "Menu Bar" at bounding box center [71, 72] width 49 height 9
select select "rem"
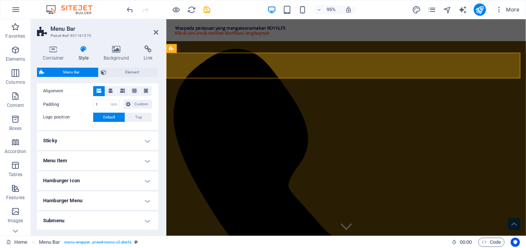
scroll to position [154, 0]
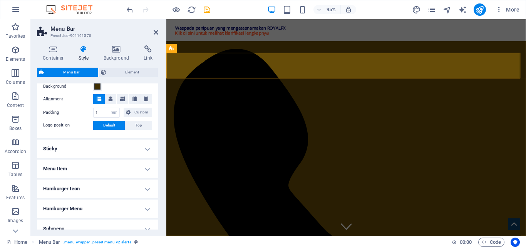
click at [102, 168] on h4 "Menu Item" at bounding box center [97, 169] width 121 height 18
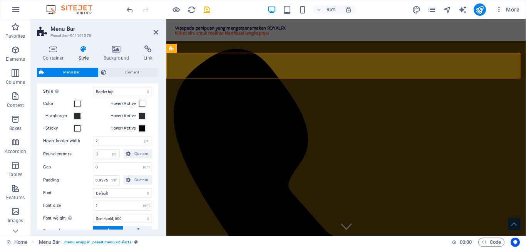
scroll to position [269, 0]
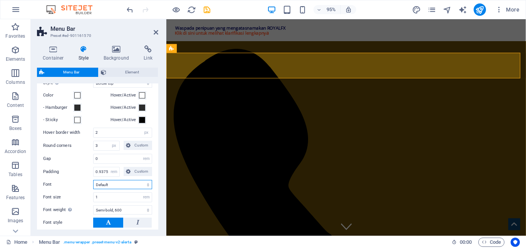
click at [113, 186] on select "Default Headlines" at bounding box center [122, 184] width 59 height 9
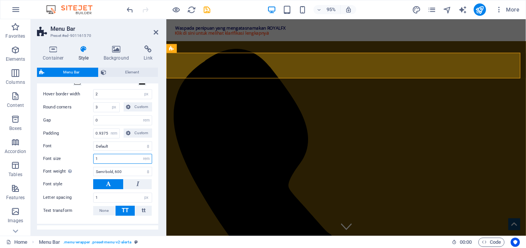
click at [111, 160] on input "1" at bounding box center [123, 158] width 58 height 9
type input "0"
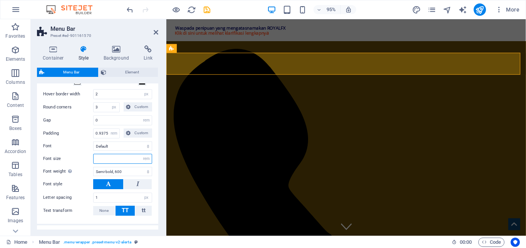
type input "1"
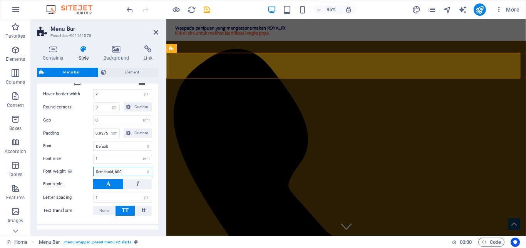
click at [119, 167] on select "Thin, 100 Extra-light, 200 Light, 300 Regular, 400 Medium, 500 Semi-bold, 600 B…" at bounding box center [122, 171] width 59 height 9
click at [120, 171] on select "Thin, 100 Extra-light, 200 Light, 300 Regular, 400 Medium, 500 Semi-bold, 600 B…" at bounding box center [122, 171] width 59 height 9
select select "500"
click at [93, 167] on select "Thin, 100 Extra-light, 200 Light, 300 Regular, 400 Medium, 500 Semi-bold, 600 B…" at bounding box center [122, 171] width 59 height 9
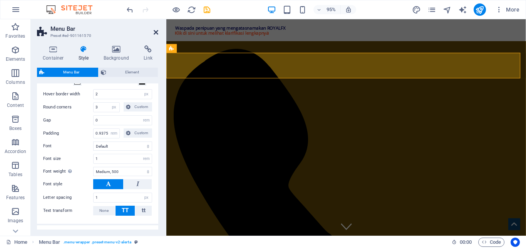
click at [157, 33] on icon at bounding box center [156, 32] width 5 height 6
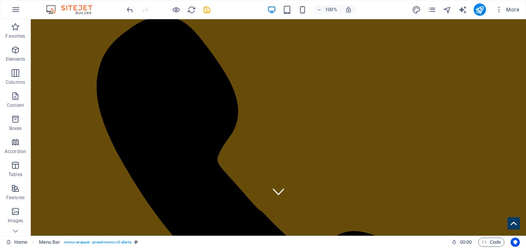
scroll to position [0, 0]
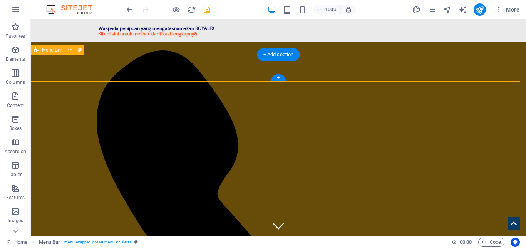
select select "rem"
select select "hover_border_top"
select select "px"
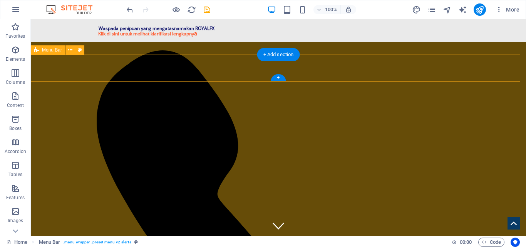
select select "px"
select select "rem"
select select "500"
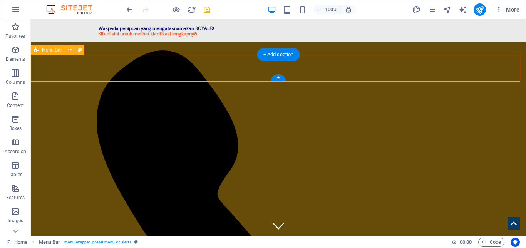
select select "px"
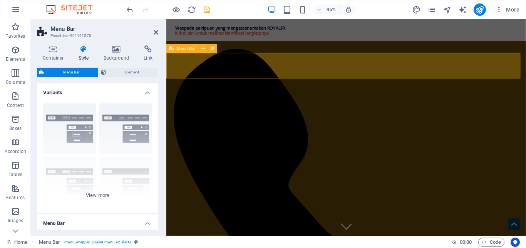
click at [49, 52] on icon at bounding box center [53, 49] width 33 height 8
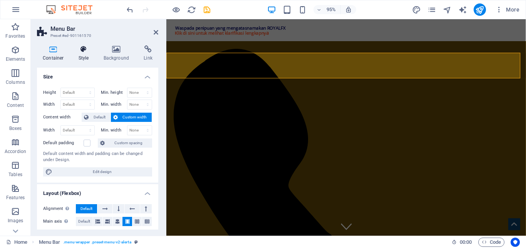
click at [84, 54] on h4 "Style" at bounding box center [85, 53] width 25 height 16
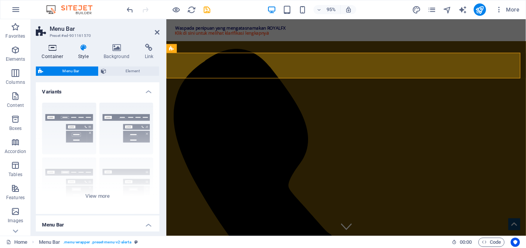
click at [50, 56] on h4 "Container" at bounding box center [55, 53] width 36 height 16
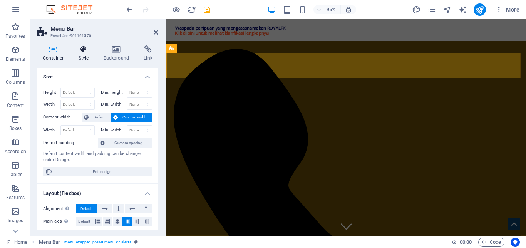
click at [88, 59] on h4 "Style" at bounding box center [85, 53] width 25 height 16
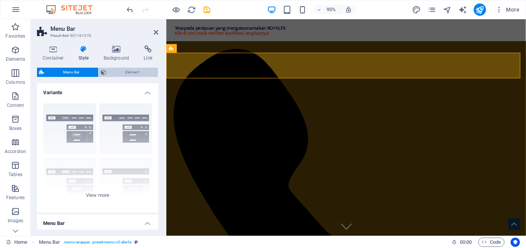
click at [126, 76] on span "Element" at bounding box center [132, 72] width 47 height 9
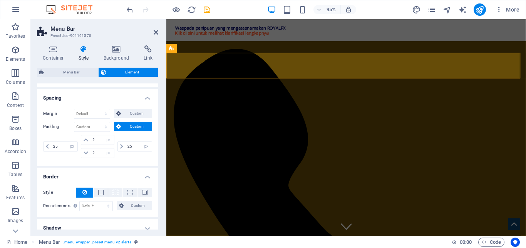
scroll to position [77, 0]
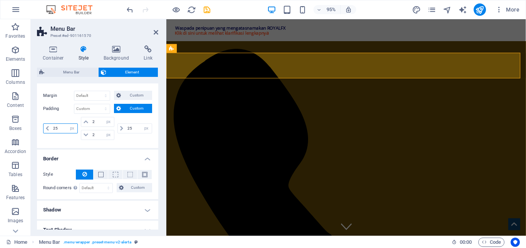
drag, startPoint x: 62, startPoint y: 128, endPoint x: 53, endPoint y: 127, distance: 9.3
click at [53, 127] on input "25" at bounding box center [64, 128] width 26 height 9
type input "30"
click at [131, 126] on input "25" at bounding box center [138, 128] width 26 height 9
type input "2"
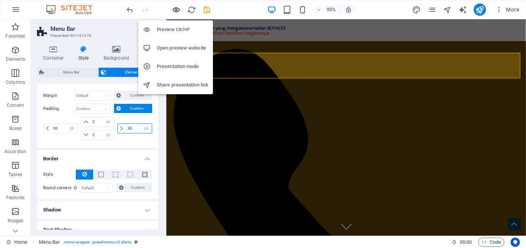
type input "30"
click at [0, 0] on icon "button" at bounding box center [0, 0] width 0 height 0
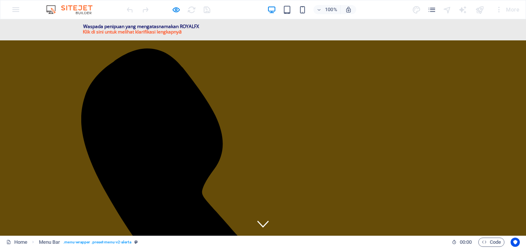
scroll to position [0, 0]
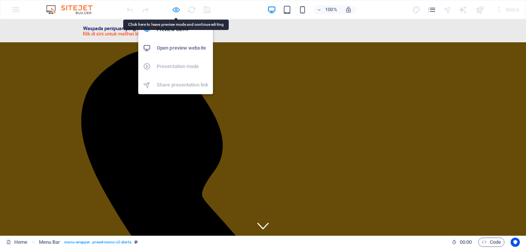
click at [0, 0] on icon "button" at bounding box center [0, 0] width 0 height 0
select select "px"
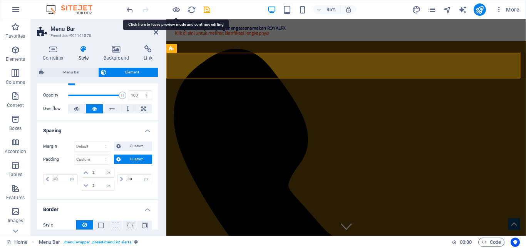
scroll to position [38, 0]
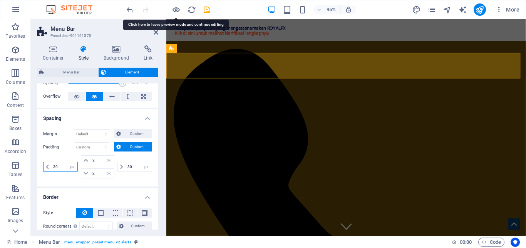
click at [59, 167] on input "30" at bounding box center [64, 166] width 26 height 9
type input "35"
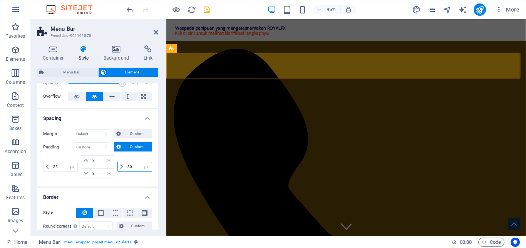
click at [130, 166] on input "30" at bounding box center [138, 166] width 26 height 9
type input "35"
click at [155, 32] on icon at bounding box center [156, 32] width 5 height 6
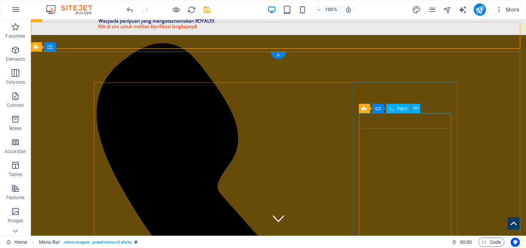
scroll to position [0, 0]
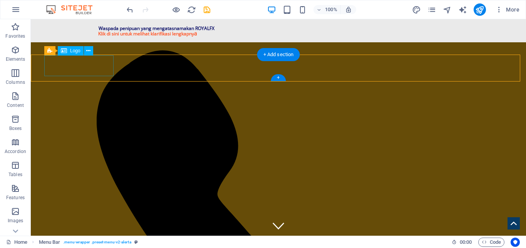
select select "px"
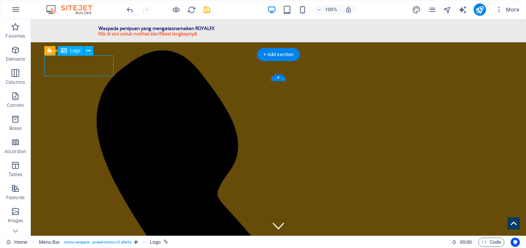
select select "px"
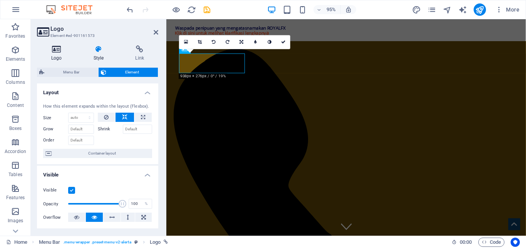
click at [59, 57] on h4 "Logo" at bounding box center [58, 53] width 42 height 16
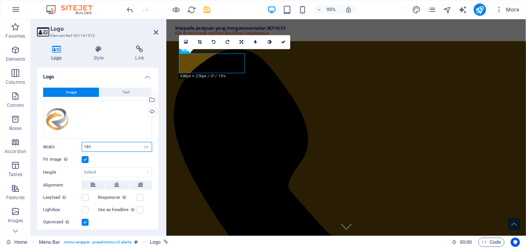
click at [107, 147] on input "180" at bounding box center [117, 146] width 70 height 9
type input "1"
type input "200"
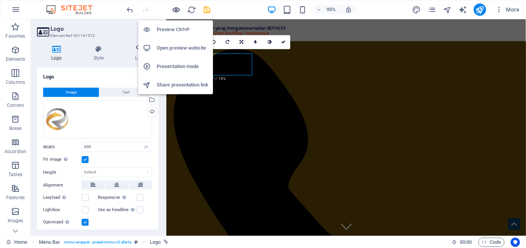
click at [0, 0] on icon "button" at bounding box center [0, 0] width 0 height 0
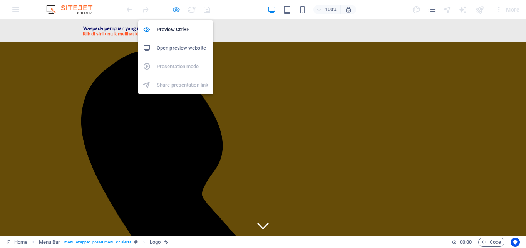
click at [0, 0] on icon "button" at bounding box center [0, 0] width 0 height 0
select select "px"
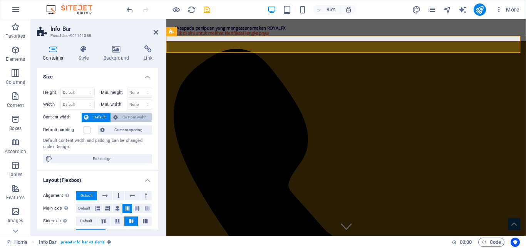
click at [124, 117] on span "Custom width" at bounding box center [135, 117] width 30 height 9
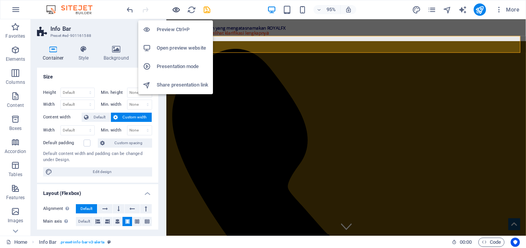
click at [0, 0] on icon "button" at bounding box center [0, 0] width 0 height 0
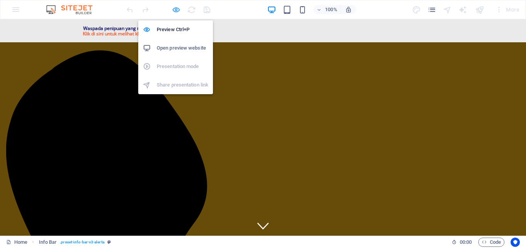
click at [0, 0] on icon "button" at bounding box center [0, 0] width 0 height 0
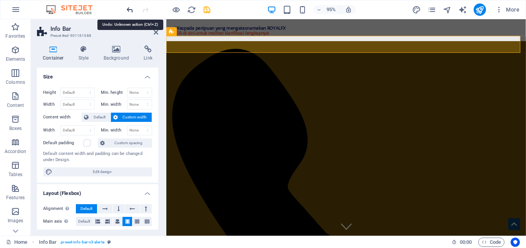
click at [129, 10] on icon "undo" at bounding box center [129, 9] width 9 height 9
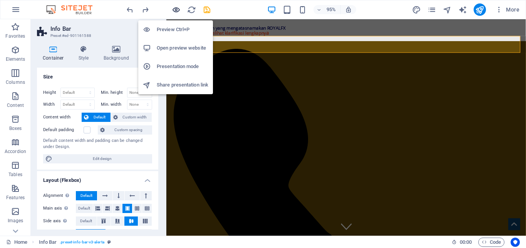
click at [0, 0] on icon "button" at bounding box center [0, 0] width 0 height 0
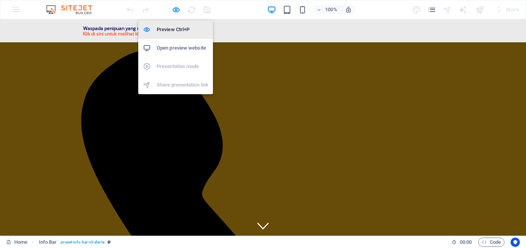
drag, startPoint x: 175, startPoint y: 31, endPoint x: 53, endPoint y: 63, distance: 126.5
click at [175, 31] on h6 "Preview Ctrl+P" at bounding box center [183, 29] width 52 height 9
select select "rem"
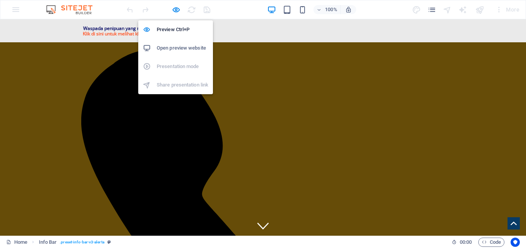
select select "rem"
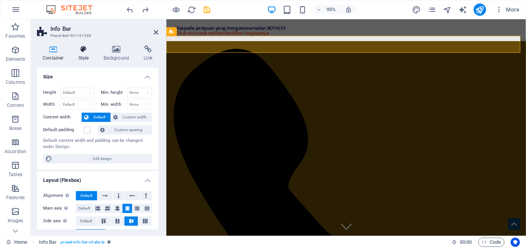
click at [83, 59] on h4 "Style" at bounding box center [85, 53] width 25 height 16
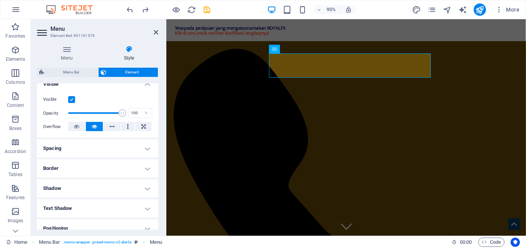
scroll to position [77, 0]
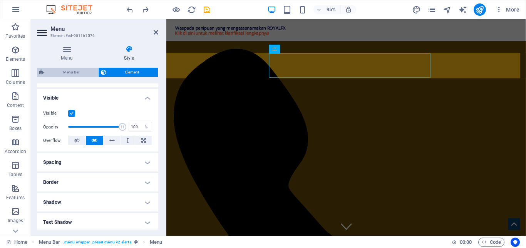
click at [74, 70] on span "Menu Bar" at bounding box center [71, 72] width 49 height 9
select select "rem"
select select "hover_border_top"
select select "px"
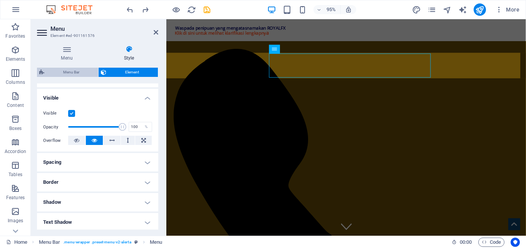
select select "rem"
select select "500"
select select "px"
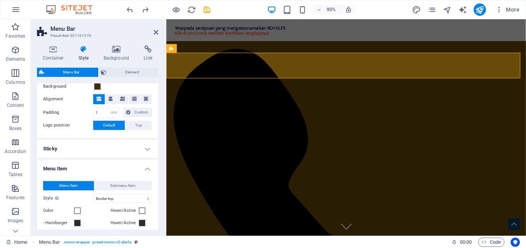
scroll to position [192, 0]
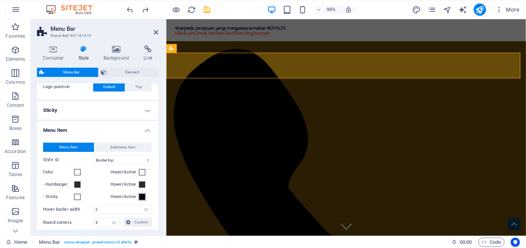
click at [141, 197] on span at bounding box center [142, 197] width 6 height 6
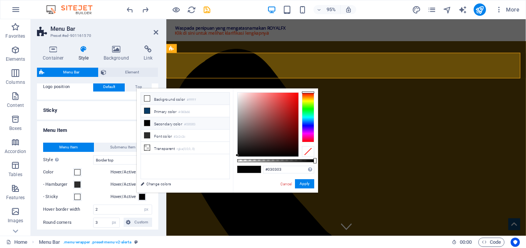
click at [151, 100] on li "Background color #ffffff" at bounding box center [185, 99] width 89 height 12
type input "#ffffff"
click at [303, 184] on button "Apply" at bounding box center [304, 183] width 19 height 9
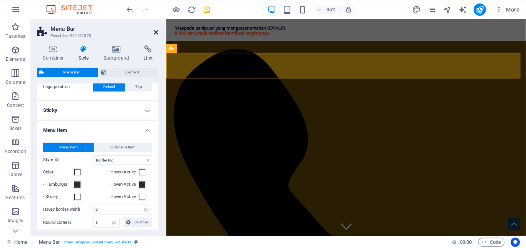
click at [156, 33] on icon at bounding box center [156, 32] width 5 height 6
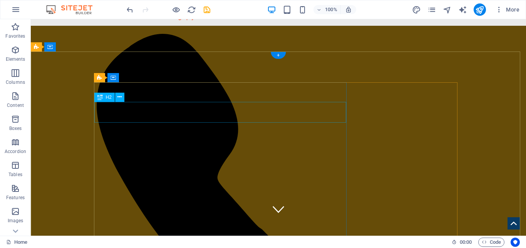
scroll to position [0, 0]
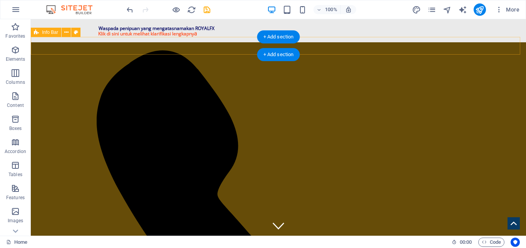
select select "rem"
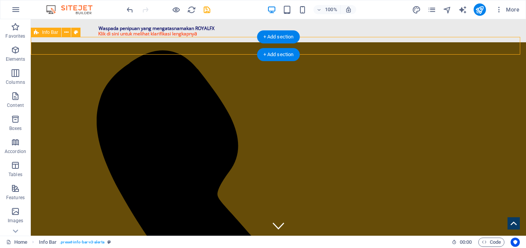
select select "rem"
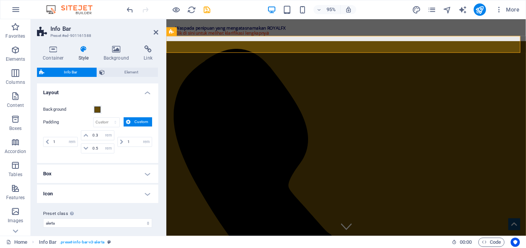
click at [80, 53] on h4 "Style" at bounding box center [85, 53] width 25 height 16
click at [140, 70] on span "Element" at bounding box center [131, 72] width 49 height 9
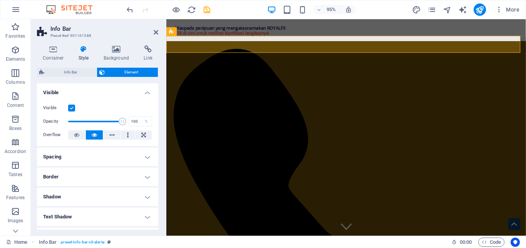
click at [117, 155] on h4 "Spacing" at bounding box center [97, 157] width 121 height 18
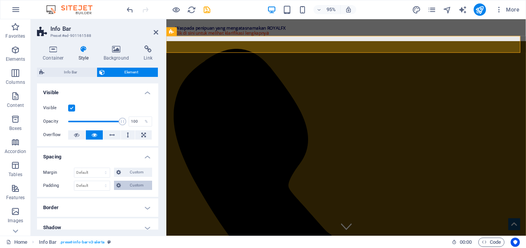
click at [123, 187] on span "Custom" at bounding box center [136, 185] width 27 height 9
click at [97, 199] on input "number" at bounding box center [101, 198] width 23 height 9
type input "2"
type input "0"
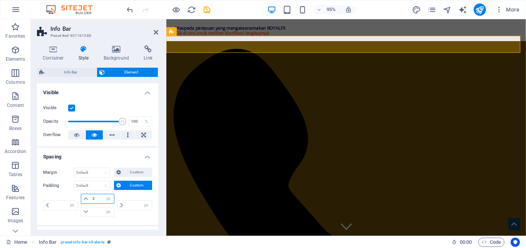
type input "0"
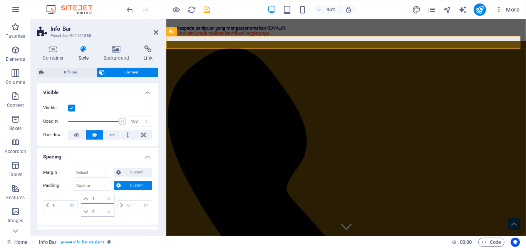
type input "2"
click at [99, 211] on input "0" at bounding box center [101, 211] width 23 height 9
type input "2"
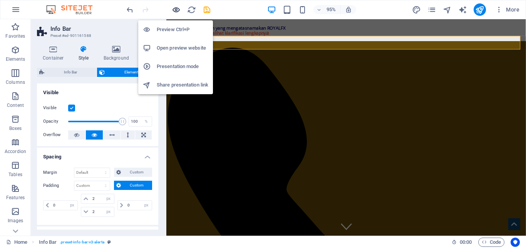
drag, startPoint x: 176, startPoint y: 12, endPoint x: 35, endPoint y: 27, distance: 142.5
click at [0, 0] on icon "button" at bounding box center [0, 0] width 0 height 0
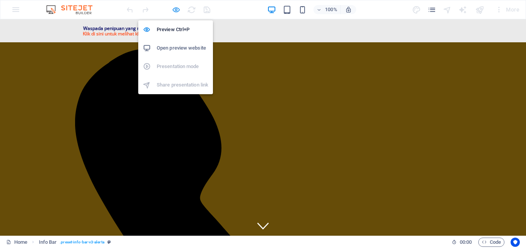
click at [0, 0] on icon "button" at bounding box center [0, 0] width 0 height 0
select select "px"
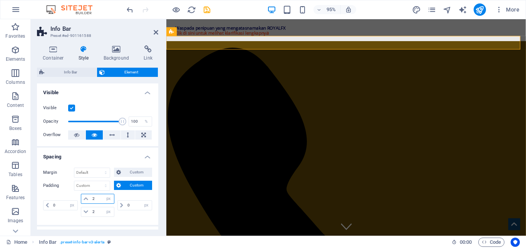
click at [98, 200] on input "2" at bounding box center [101, 198] width 23 height 9
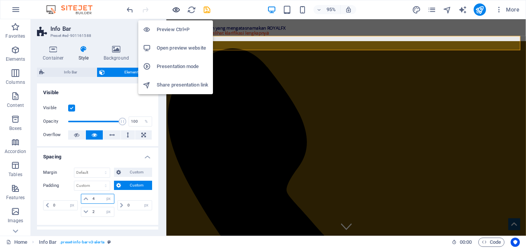
type input "4"
click at [0, 0] on icon "button" at bounding box center [0, 0] width 0 height 0
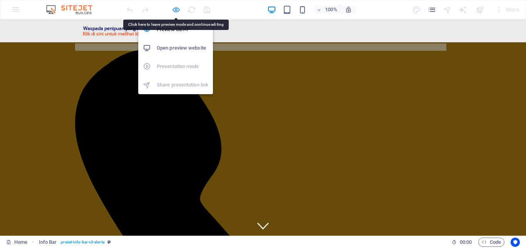
click at [0, 0] on icon "button" at bounding box center [0, 0] width 0 height 0
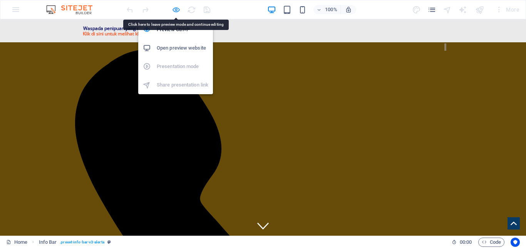
select select "px"
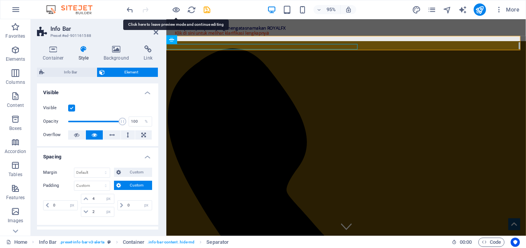
click at [171, 46] on div at bounding box center [171, 46] width 0 height 0
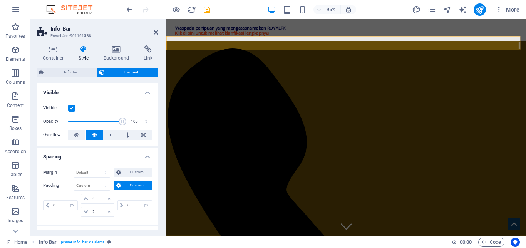
click at [75, 62] on div "Container Style Background Link Size Height Default px rem % vh vw Min. height …" at bounding box center [97, 137] width 121 height 184
click at [74, 70] on span "Info Bar" at bounding box center [71, 72] width 48 height 9
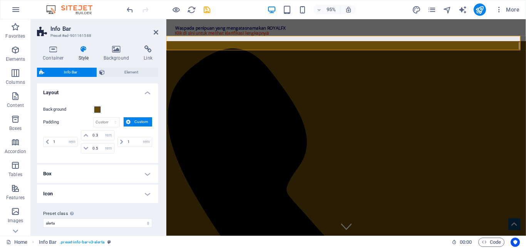
scroll to position [4, 0]
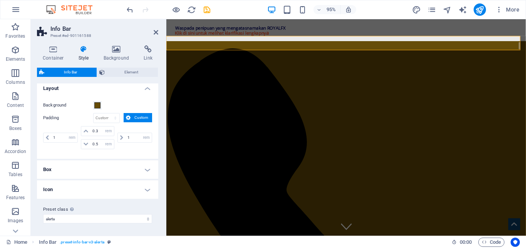
click at [108, 174] on h4 "Box" at bounding box center [97, 170] width 121 height 18
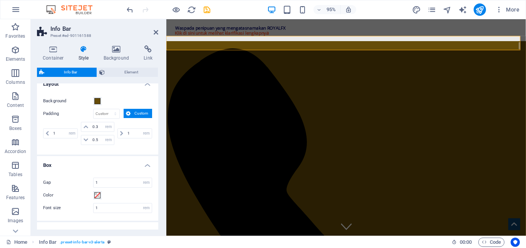
scroll to position [0, 0]
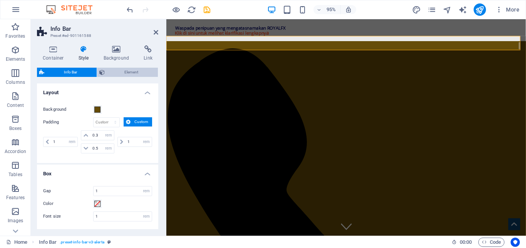
click at [120, 76] on span "Element" at bounding box center [131, 72] width 49 height 9
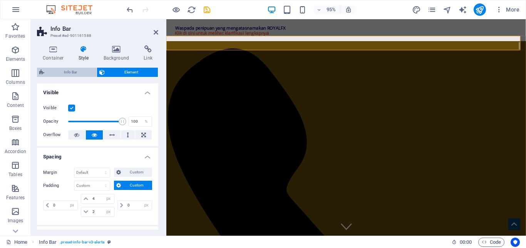
click at [67, 70] on span "Info Bar" at bounding box center [71, 72] width 48 height 9
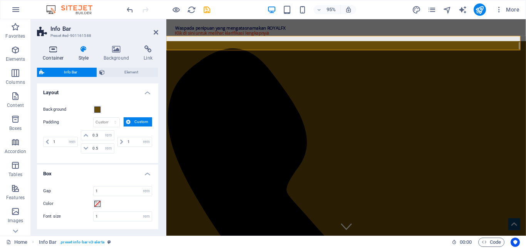
click at [57, 56] on h4 "Container" at bounding box center [55, 53] width 36 height 16
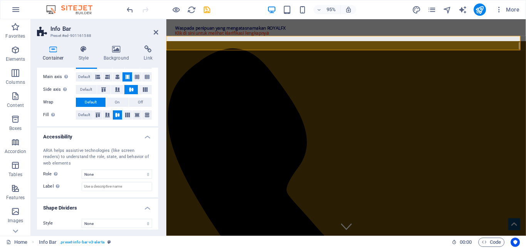
scroll to position [136, 0]
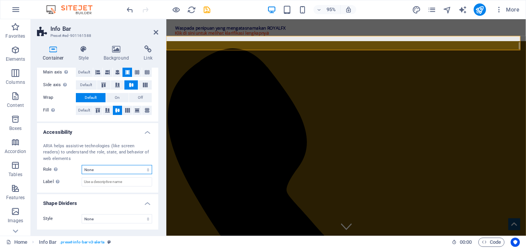
click at [141, 171] on select "None Alert Article Banner Comment Complementary Dialog Footer Header Marquee Pr…" at bounding box center [117, 169] width 70 height 9
click at [134, 230] on div "Container Style Background Link Size Height Default px rem % vh vw Min. height …" at bounding box center [98, 137] width 134 height 197
click at [134, 227] on div "Style None Triangle Square Diagonal Polygon 1 Polygon 2 Zigzag Multiple Zigzags…" at bounding box center [97, 219] width 121 height 22
click at [134, 223] on select "None Triangle Square Diagonal Polygon 1 Polygon 2 Zigzag Multiple Zigzags Waves…" at bounding box center [117, 218] width 70 height 9
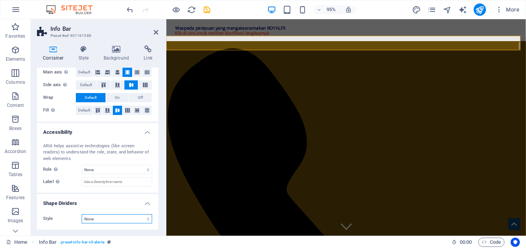
click at [134, 223] on select "None Triangle Square Diagonal Polygon 1 Polygon 2 Zigzag Multiple Zigzags Waves…" at bounding box center [117, 218] width 70 height 9
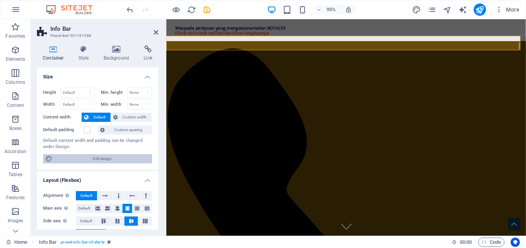
scroll to position [38, 0]
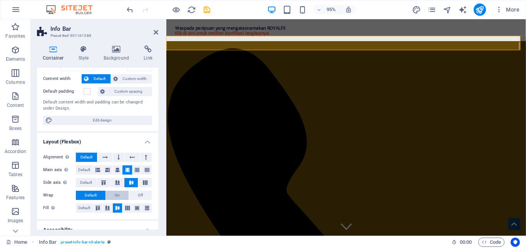
click at [115, 195] on span "On" at bounding box center [117, 195] width 5 height 9
click at [156, 31] on icon at bounding box center [156, 32] width 5 height 6
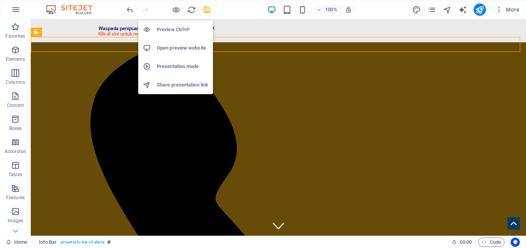
drag, startPoint x: 178, startPoint y: 11, endPoint x: 178, endPoint y: 25, distance: 13.5
click at [178, 25] on body "web.royalfx.co.id Home Favorites Elements Columns Content Boxes Accordion Table…" at bounding box center [263, 124] width 526 height 248
click at [177, 26] on h6 "Preview Ctrl+P" at bounding box center [183, 29] width 52 height 9
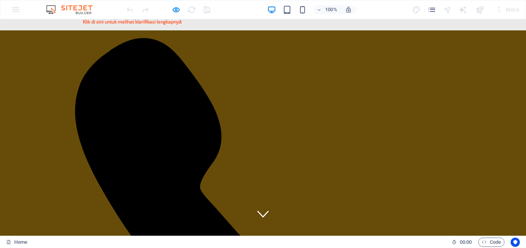
scroll to position [0, 0]
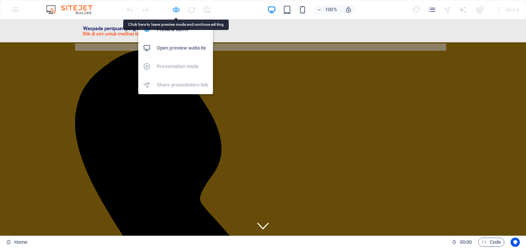
click at [0, 0] on icon "button" at bounding box center [0, 0] width 0 height 0
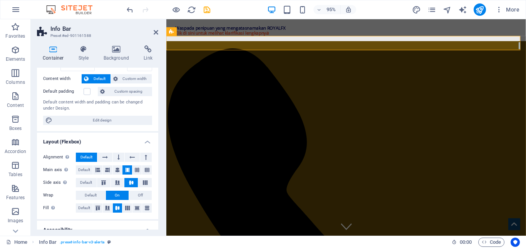
scroll to position [77, 0]
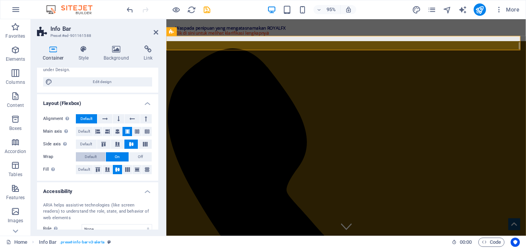
click at [96, 159] on span "Default" at bounding box center [91, 156] width 12 height 9
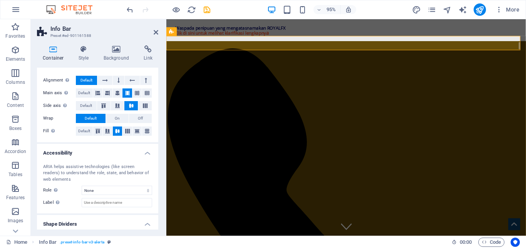
scroll to position [136, 0]
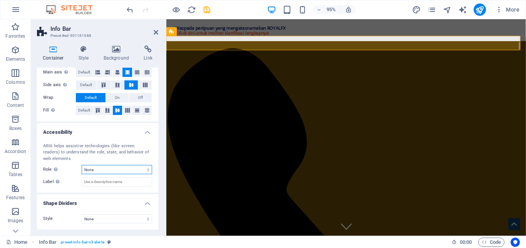
click at [95, 167] on select "None Alert Article Banner Comment Complementary Dialog Footer Header Marquee Pr…" at bounding box center [117, 169] width 70 height 9
select select "header"
click at [82, 165] on select "None Alert Article Banner Comment Complementary Dialog Footer Header Marquee Pr…" at bounding box center [117, 169] width 70 height 9
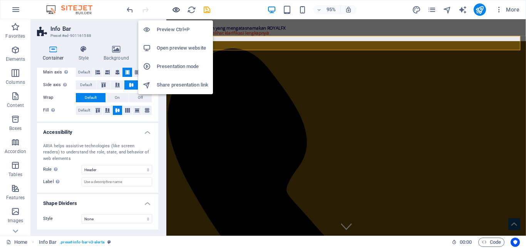
click at [0, 0] on icon "button" at bounding box center [0, 0] width 0 height 0
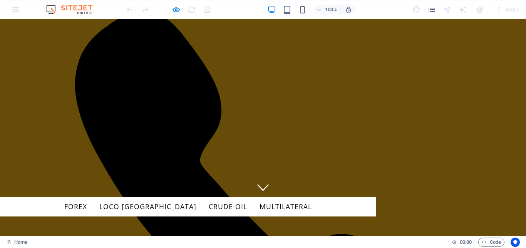
scroll to position [0, 0]
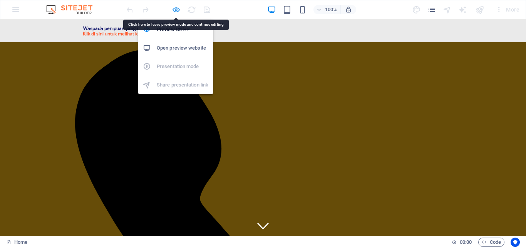
click at [0, 0] on icon "button" at bounding box center [0, 0] width 0 height 0
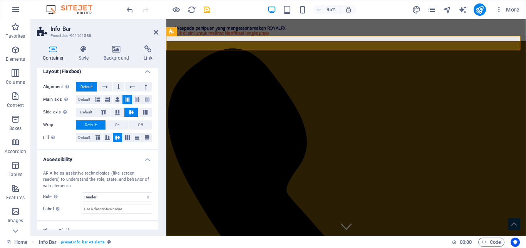
scroll to position [136, 0]
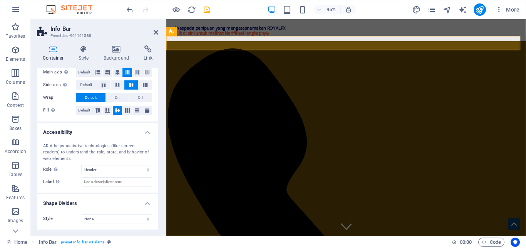
click at [143, 172] on select "None Alert Article Banner Comment Complementary Dialog Footer Header Marquee Pr…" at bounding box center [117, 169] width 70 height 9
select select "none"
click at [82, 165] on select "None Alert Article Banner Comment Complementary Dialog Footer Header Marquee Pr…" at bounding box center [117, 169] width 70 height 9
click at [135, 181] on input "Label Use the ARIA label to provide a clear and descriptive name for elements t…" at bounding box center [117, 181] width 70 height 9
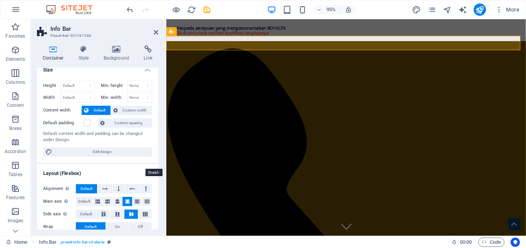
scroll to position [0, 0]
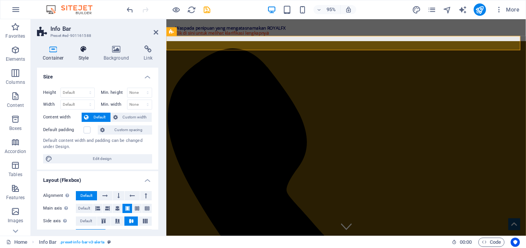
click at [75, 54] on h4 "Style" at bounding box center [85, 53] width 25 height 16
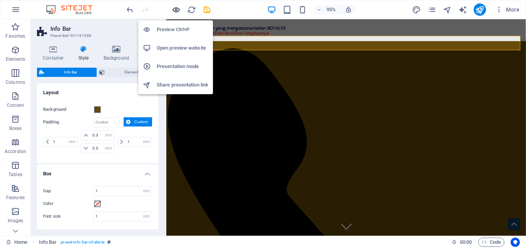
click at [0, 0] on icon "button" at bounding box center [0, 0] width 0 height 0
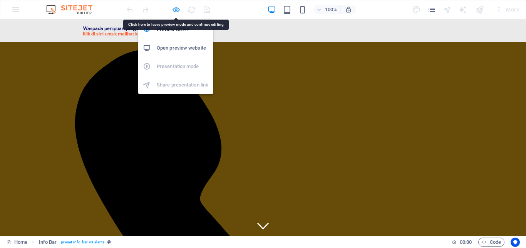
click at [0, 0] on icon "button" at bounding box center [0, 0] width 0 height 0
select select "rem"
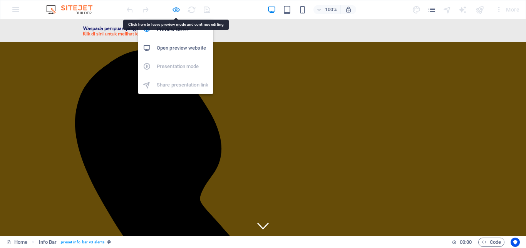
select select "rem"
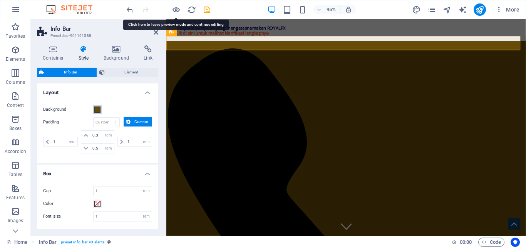
click at [99, 108] on span at bounding box center [97, 110] width 6 height 6
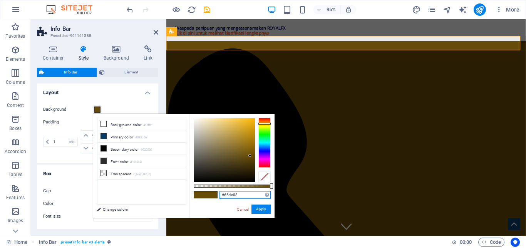
drag, startPoint x: 248, startPoint y: 193, endPoint x: 194, endPoint y: 193, distance: 53.9
click at [194, 193] on div "#664c08 Supported formats #0852ed rgb(8, 82, 237) rgba(8, 82, 237, 90%) hsv(221…" at bounding box center [231, 222] width 85 height 216
type input "#6c6b68"
drag, startPoint x: 249, startPoint y: 154, endPoint x: 196, endPoint y: 154, distance: 53.1
click at [196, 154] on div at bounding box center [224, 150] width 61 height 64
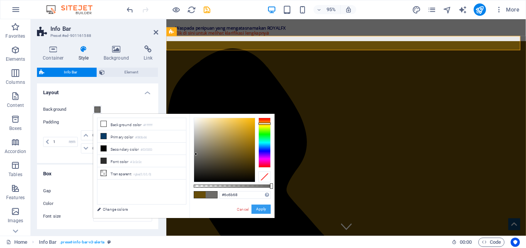
click at [256, 208] on button "Apply" at bounding box center [260, 209] width 19 height 9
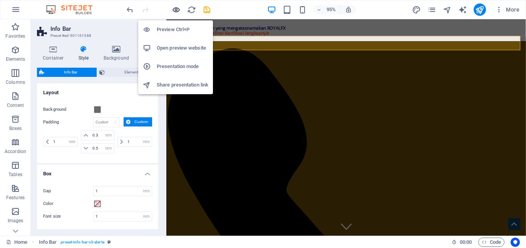
click at [0, 0] on icon "button" at bounding box center [0, 0] width 0 height 0
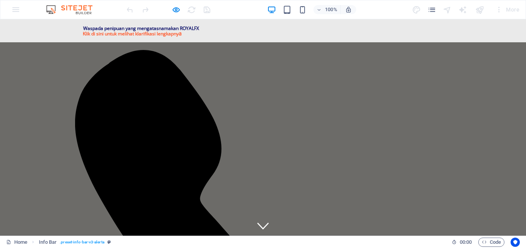
click at [302, 15] on div "100%" at bounding box center [311, 9] width 89 height 12
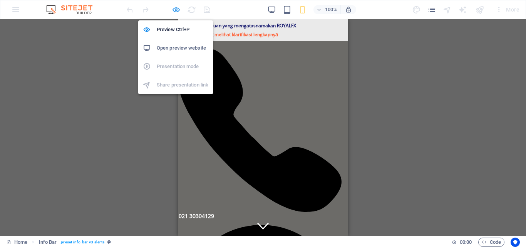
click at [0, 0] on icon "button" at bounding box center [0, 0] width 0 height 0
select select "rem"
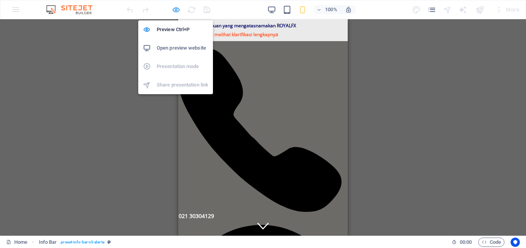
select select "rem"
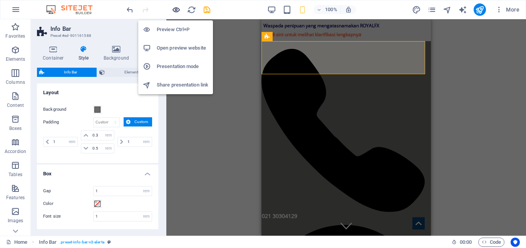
click at [0, 0] on icon "button" at bounding box center [0, 0] width 0 height 0
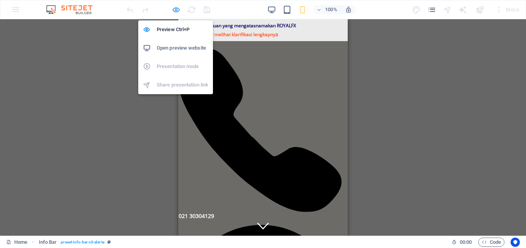
click at [0, 0] on icon "button" at bounding box center [0, 0] width 0 height 0
select select "rem"
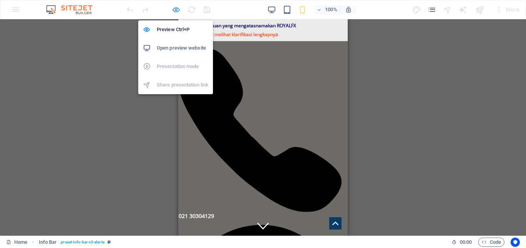
select select "rem"
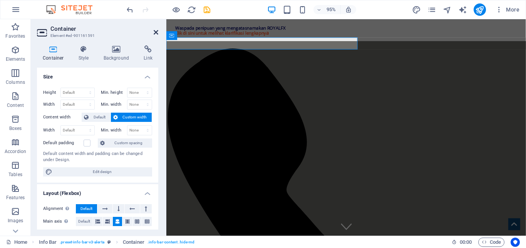
click at [156, 33] on icon at bounding box center [156, 32] width 5 height 6
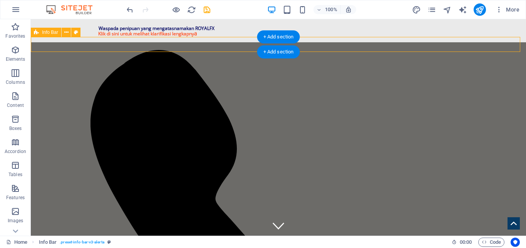
select select "rem"
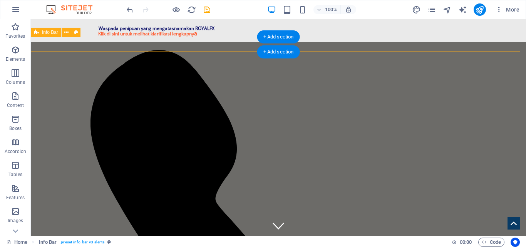
select select "rem"
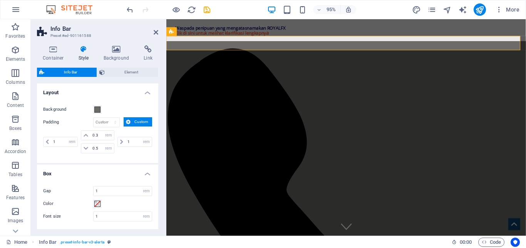
click at [159, 33] on aside "Info Bar Preset #ed-901161588 Container Style Background Link Size Height Defau…" at bounding box center [98, 127] width 135 height 217
click at [97, 110] on span at bounding box center [97, 110] width 6 height 6
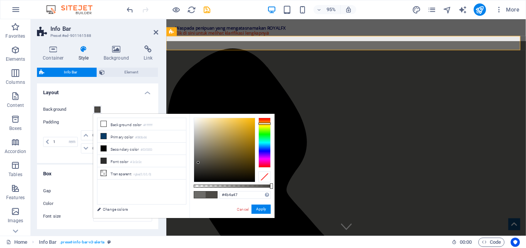
type input "#4b4a49"
drag, startPoint x: 195, startPoint y: 154, endPoint x: 195, endPoint y: 163, distance: 8.9
click at [195, 163] on div at bounding box center [195, 162] width 3 height 3
click at [264, 210] on button "Apply" at bounding box center [260, 209] width 19 height 9
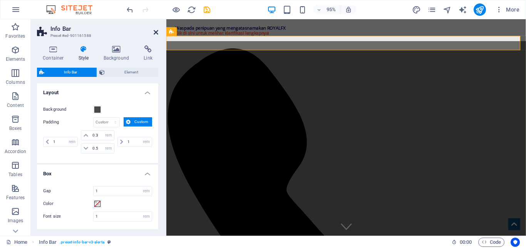
click at [156, 35] on link at bounding box center [156, 32] width 5 height 7
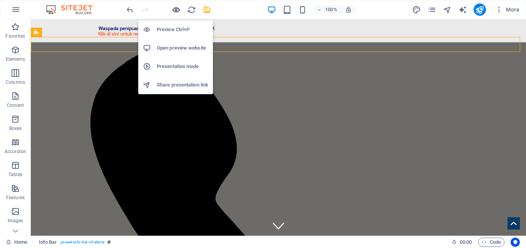
click at [0, 0] on icon "button" at bounding box center [0, 0] width 0 height 0
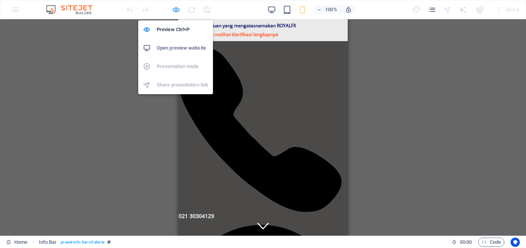
click at [0, 0] on icon "button" at bounding box center [0, 0] width 0 height 0
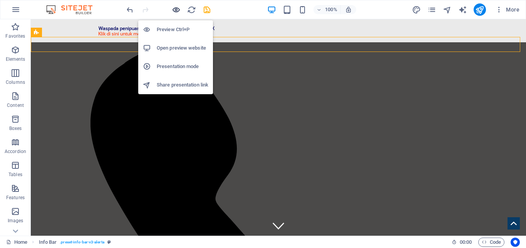
click at [0, 0] on icon "button" at bounding box center [0, 0] width 0 height 0
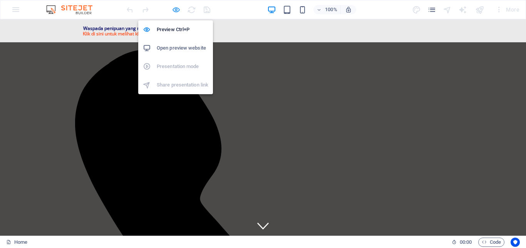
click at [0, 0] on icon "button" at bounding box center [0, 0] width 0 height 0
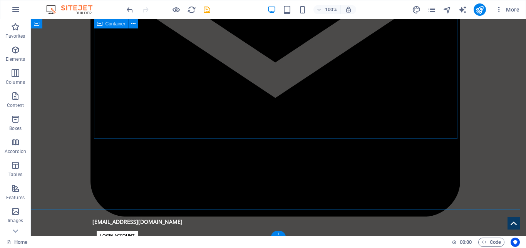
scroll to position [1273, 0]
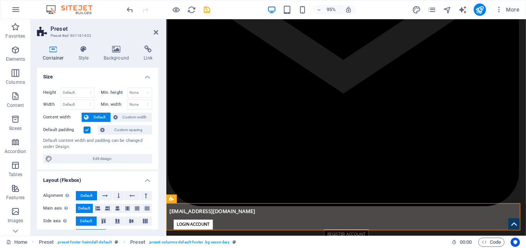
scroll to position [1284, 0]
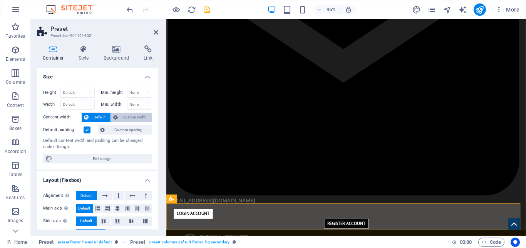
click at [124, 117] on span "Custom width" at bounding box center [135, 117] width 30 height 9
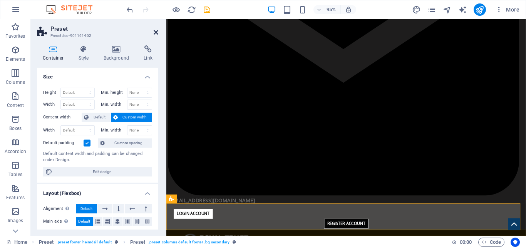
drag, startPoint x: 157, startPoint y: 33, endPoint x: 142, endPoint y: 3, distance: 33.1
click at [157, 33] on icon at bounding box center [156, 32] width 5 height 6
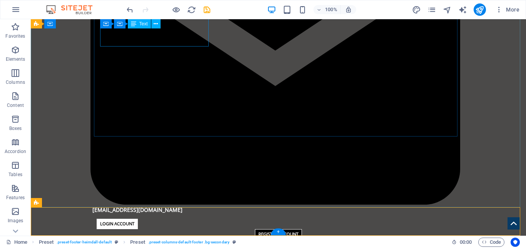
scroll to position [1273, 0]
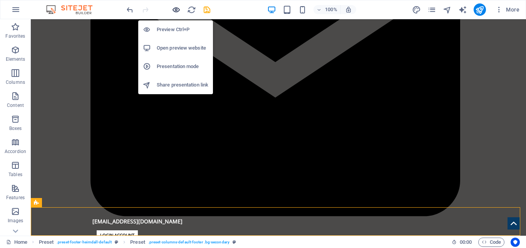
click at [0, 0] on icon "button" at bounding box center [0, 0] width 0 height 0
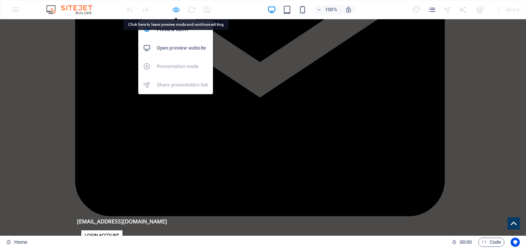
click at [0, 0] on icon "button" at bounding box center [0, 0] width 0 height 0
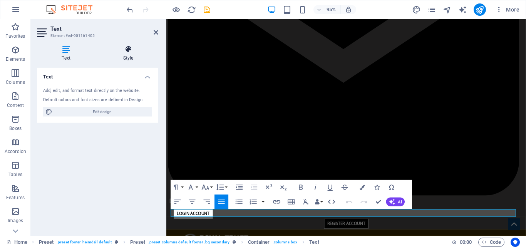
click at [127, 57] on h4 "Style" at bounding box center [128, 53] width 60 height 16
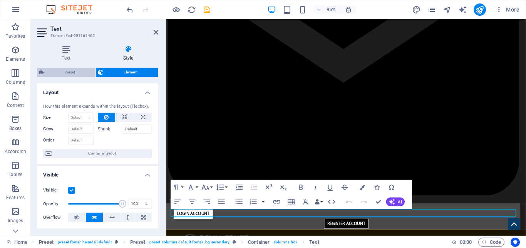
click at [71, 70] on span "Preset" at bounding box center [70, 72] width 47 height 9
select select "px"
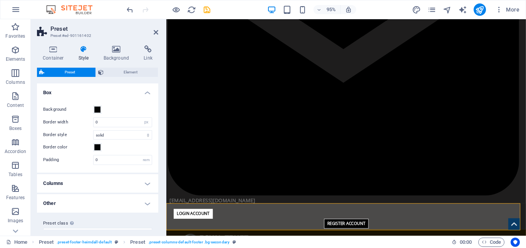
click at [118, 67] on div "Container Style Background Link Size Height Default px rem % vh vw Min. height …" at bounding box center [97, 137] width 121 height 184
click at [118, 70] on span "Element" at bounding box center [131, 72] width 50 height 9
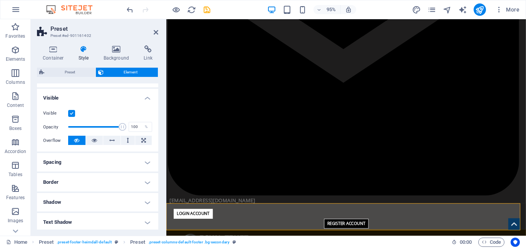
scroll to position [0, 0]
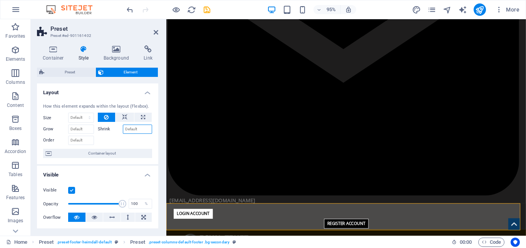
click at [123, 133] on input "Shrink" at bounding box center [138, 129] width 30 height 9
click at [67, 76] on span "Preset" at bounding box center [70, 72] width 47 height 9
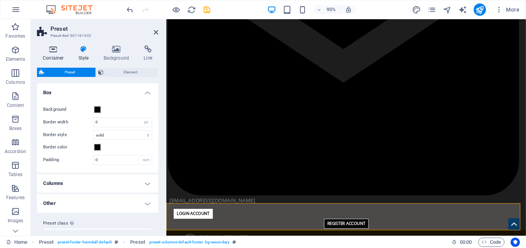
click at [59, 58] on h4 "Container" at bounding box center [55, 53] width 36 height 16
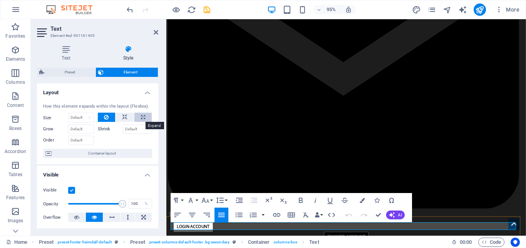
click at [139, 117] on button at bounding box center [142, 117] width 17 height 9
type input "100"
select select "%"
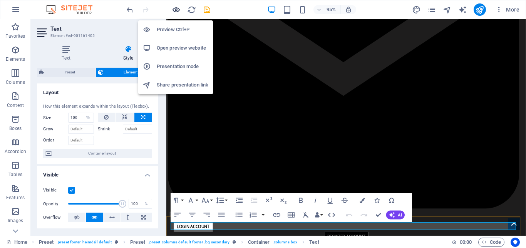
click at [0, 0] on icon "button" at bounding box center [0, 0] width 0 height 0
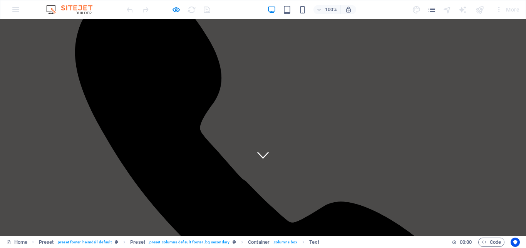
scroll to position [0, 0]
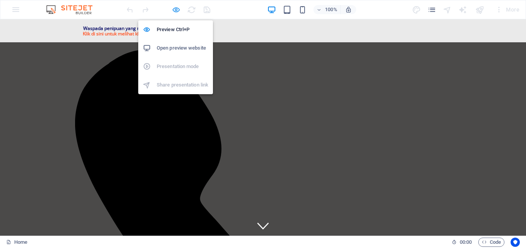
click at [0, 0] on icon "button" at bounding box center [0, 0] width 0 height 0
select select "%"
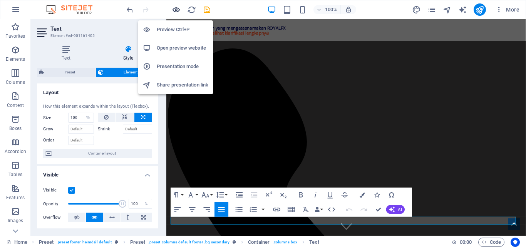
scroll to position [1276, 0]
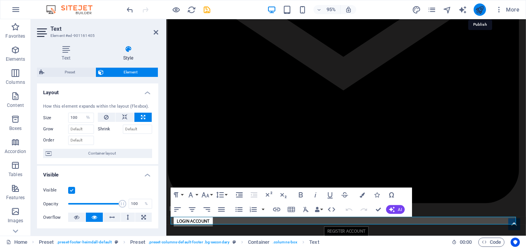
select select "%"
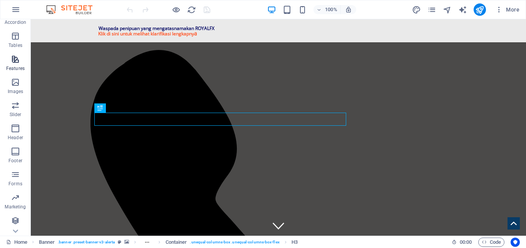
scroll to position [130, 0]
